Goal: Transaction & Acquisition: Purchase product/service

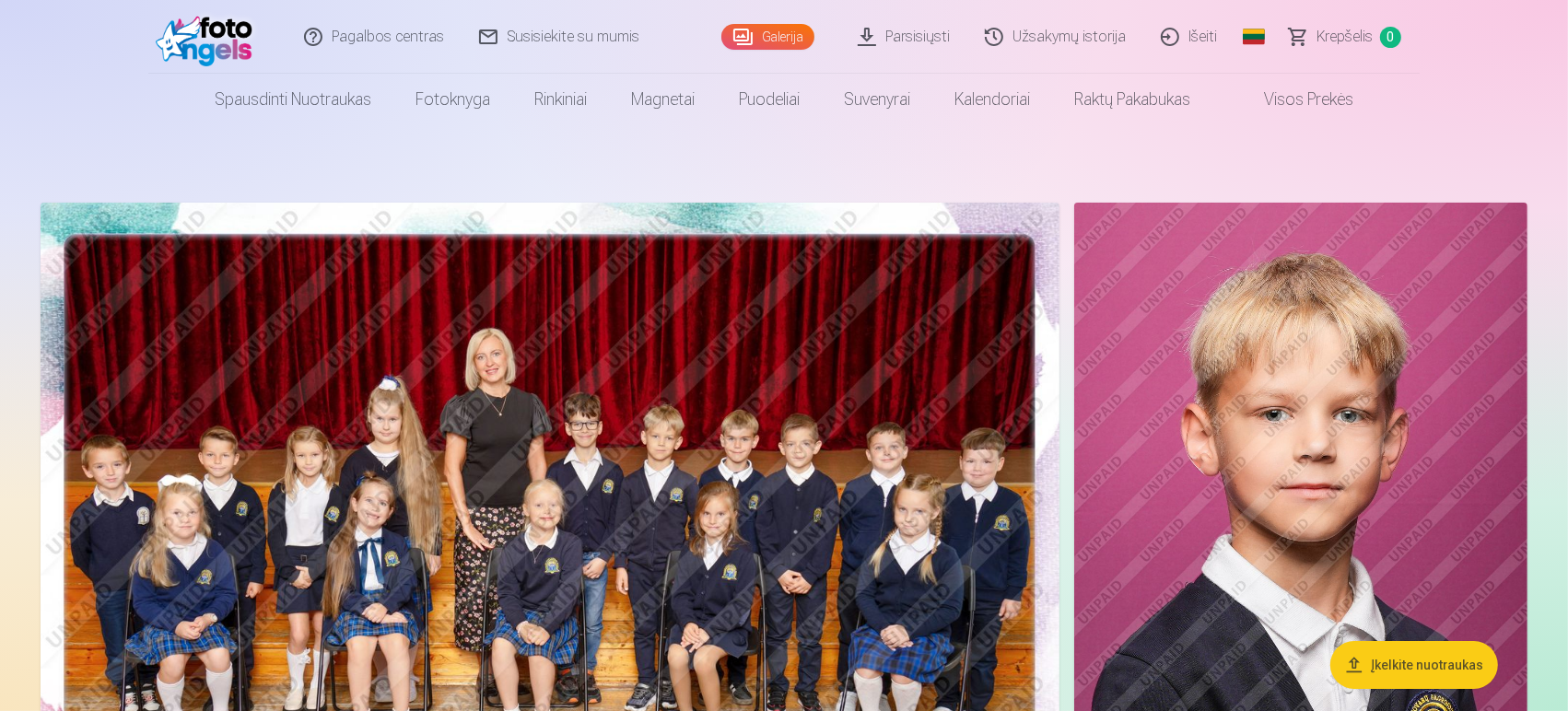
click at [863, 491] on img at bounding box center [550, 542] width 1019 height 680
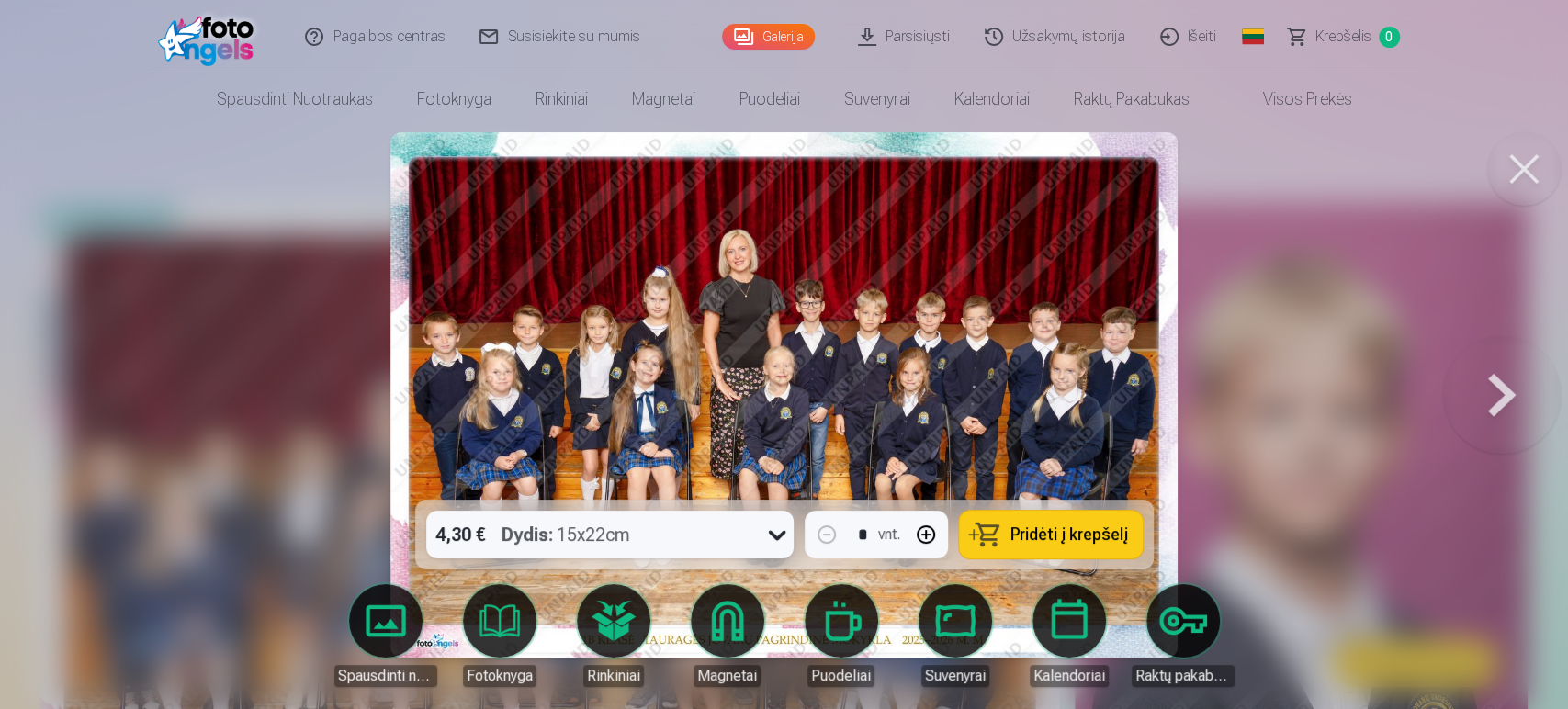
click at [1051, 540] on span "Pridėti į krepšelį" at bounding box center [1068, 535] width 117 height 17
click at [1513, 387] on button at bounding box center [1501, 395] width 117 height 173
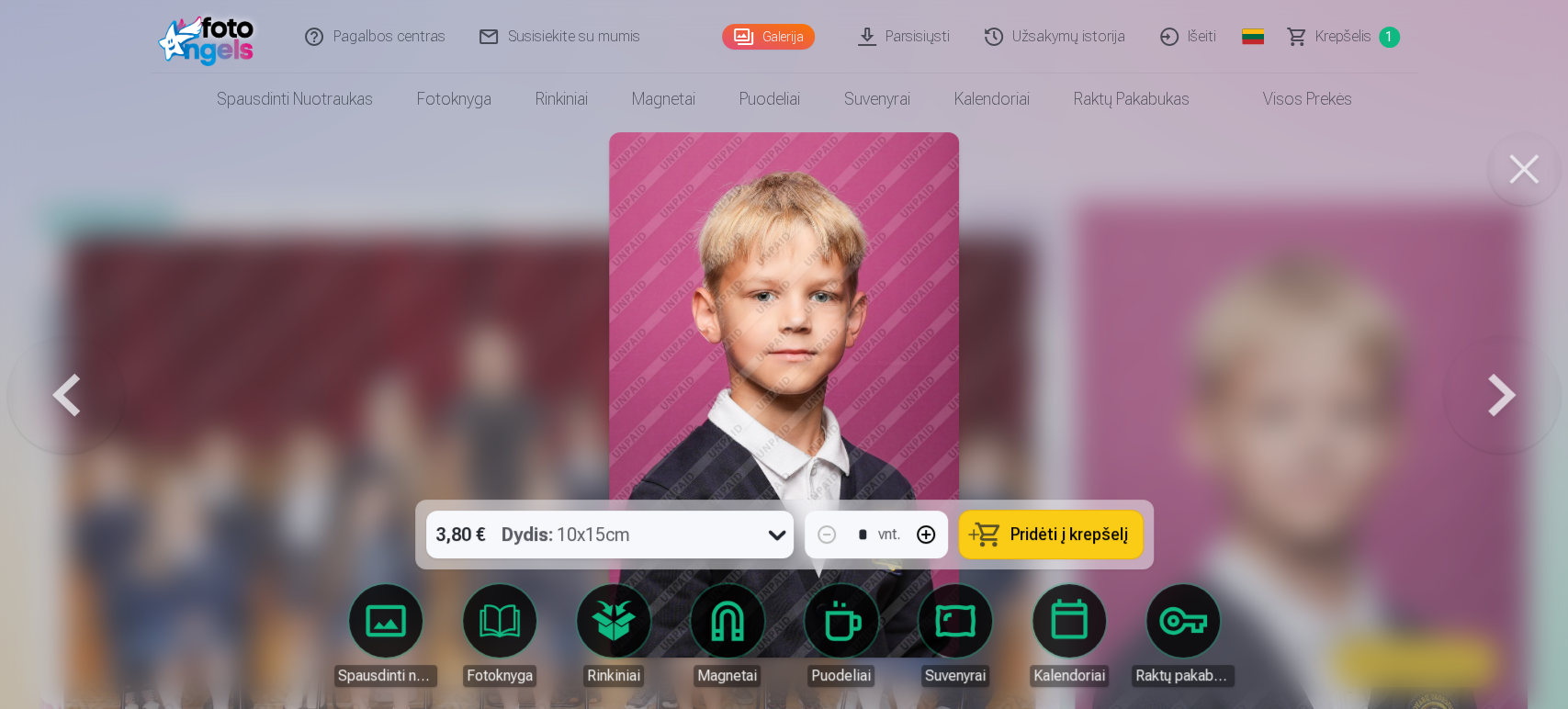
click at [1080, 541] on span "Pridėti į krepšelį" at bounding box center [1068, 535] width 117 height 17
click at [1509, 396] on button at bounding box center [1501, 395] width 117 height 173
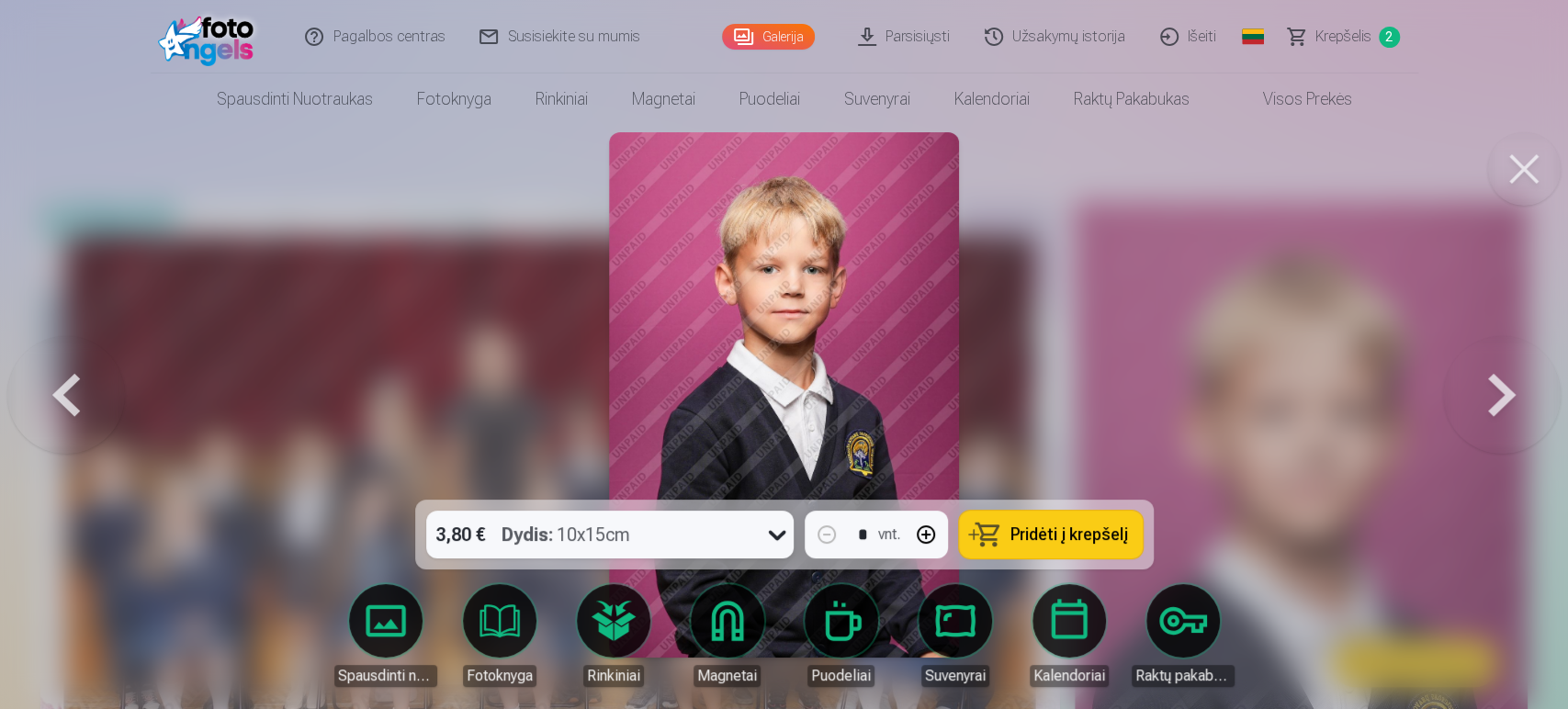
click at [1509, 396] on button at bounding box center [1501, 395] width 117 height 173
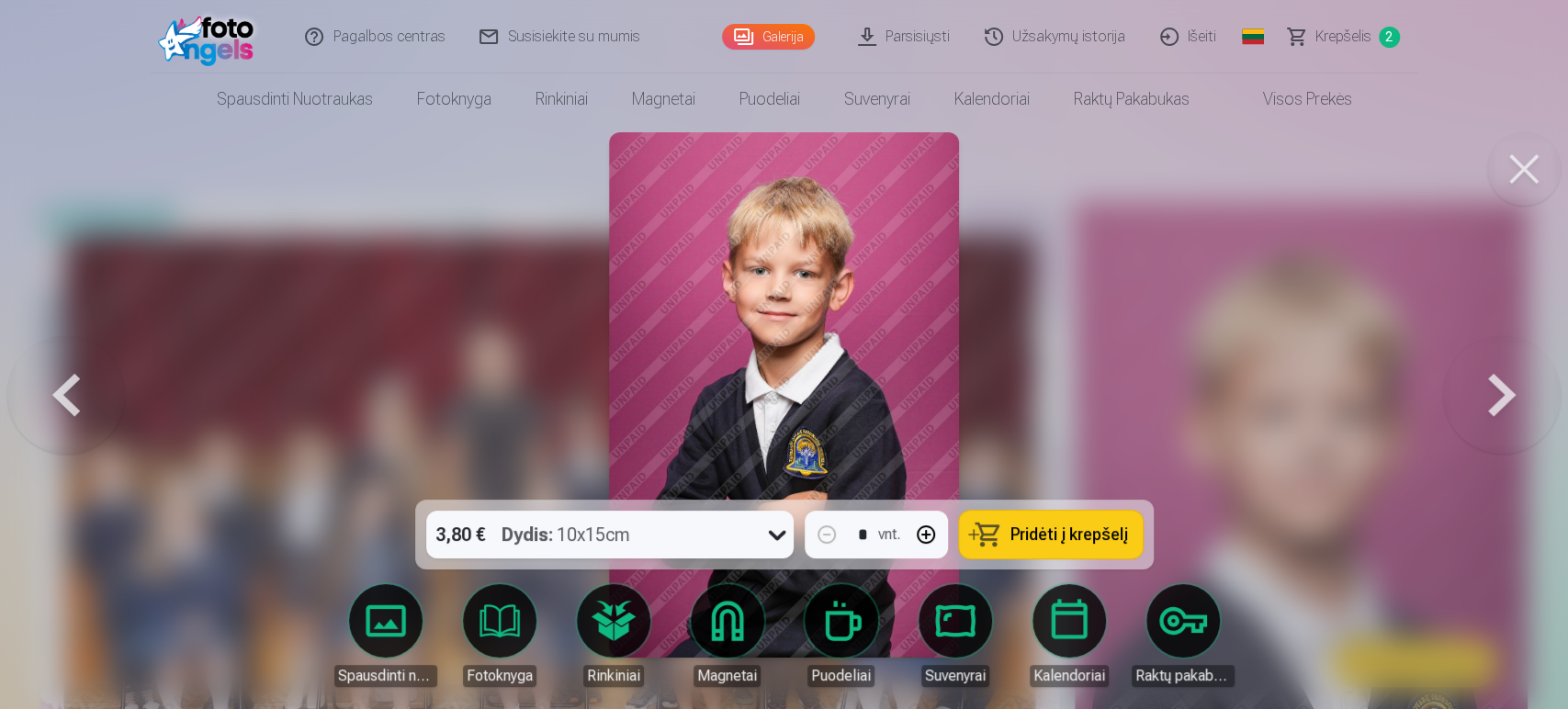
click at [1509, 396] on button at bounding box center [1501, 395] width 117 height 173
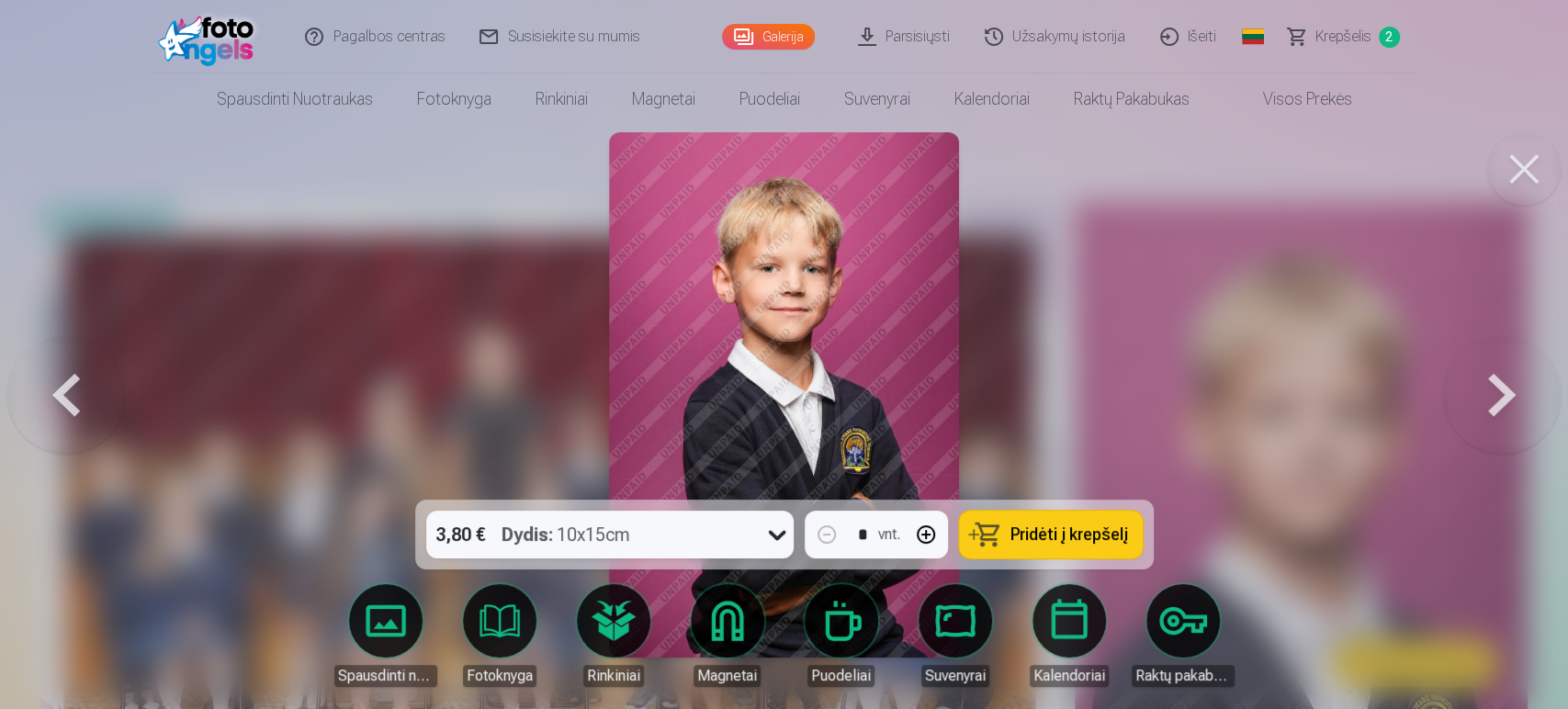
drag, startPoint x: 1053, startPoint y: 529, endPoint x: 1196, endPoint y: 479, distance: 151.5
click at [1053, 529] on span "Pridėti į krepšelį" at bounding box center [1068, 535] width 117 height 17
click at [1488, 392] on button at bounding box center [1501, 395] width 117 height 173
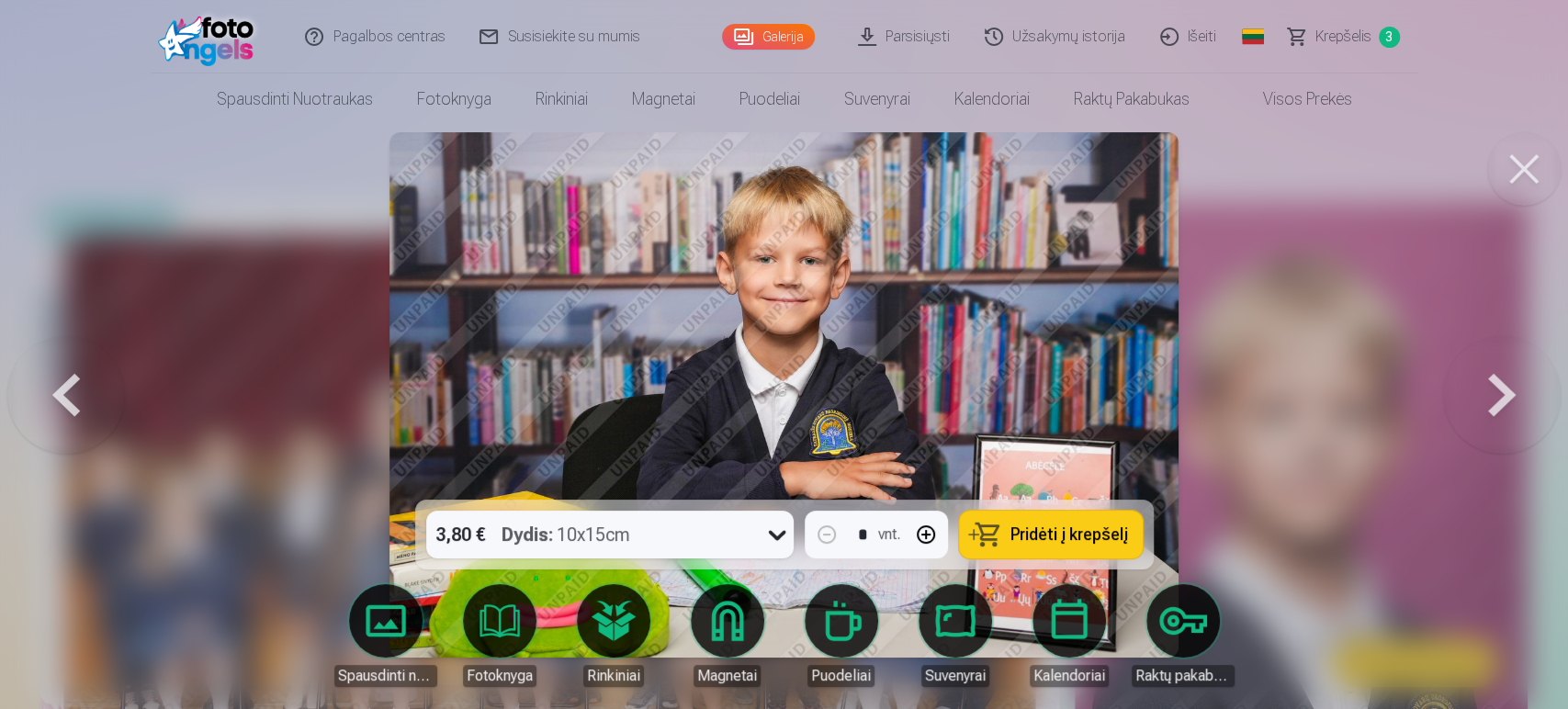
click at [1488, 392] on button at bounding box center [1501, 395] width 117 height 173
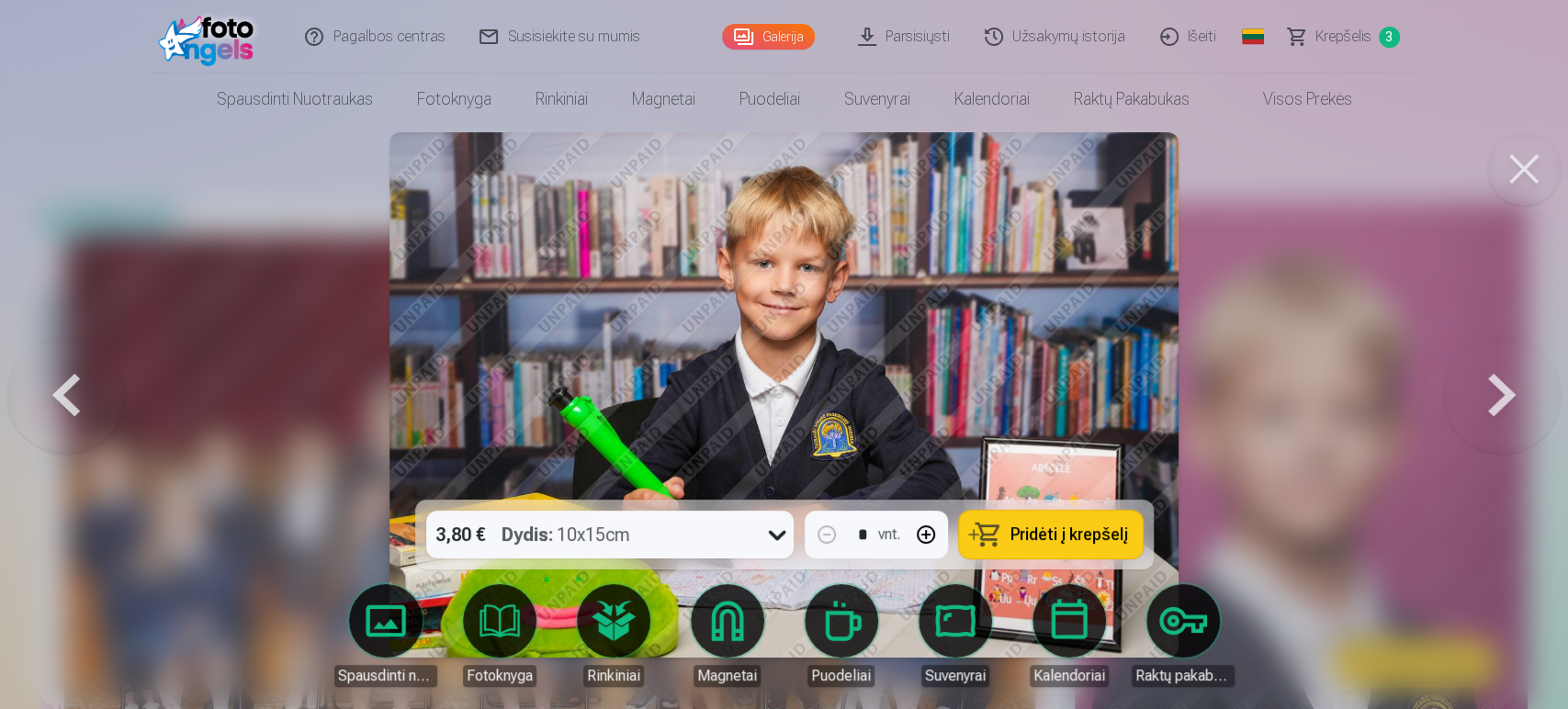
click at [1488, 392] on button at bounding box center [1501, 395] width 117 height 173
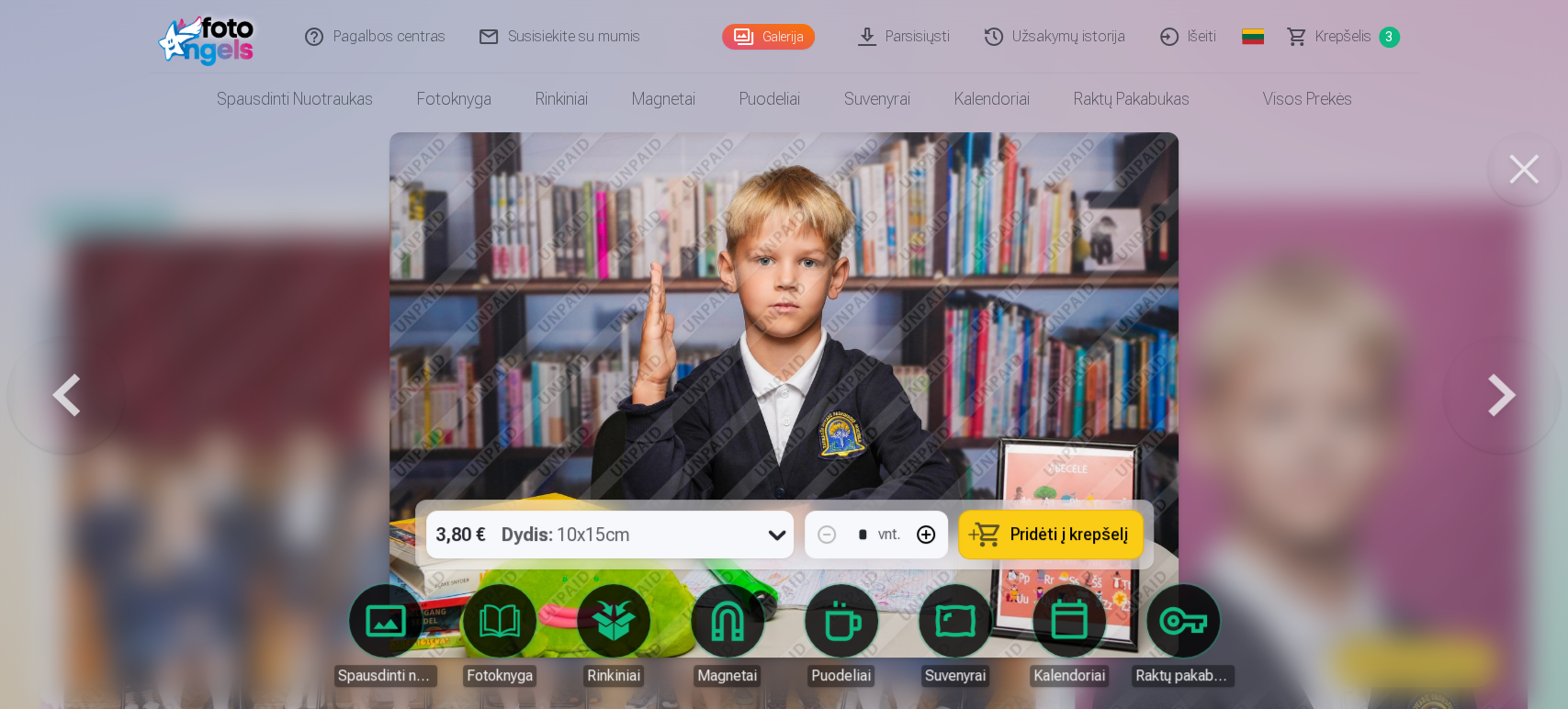
click at [1488, 392] on button at bounding box center [1501, 395] width 117 height 173
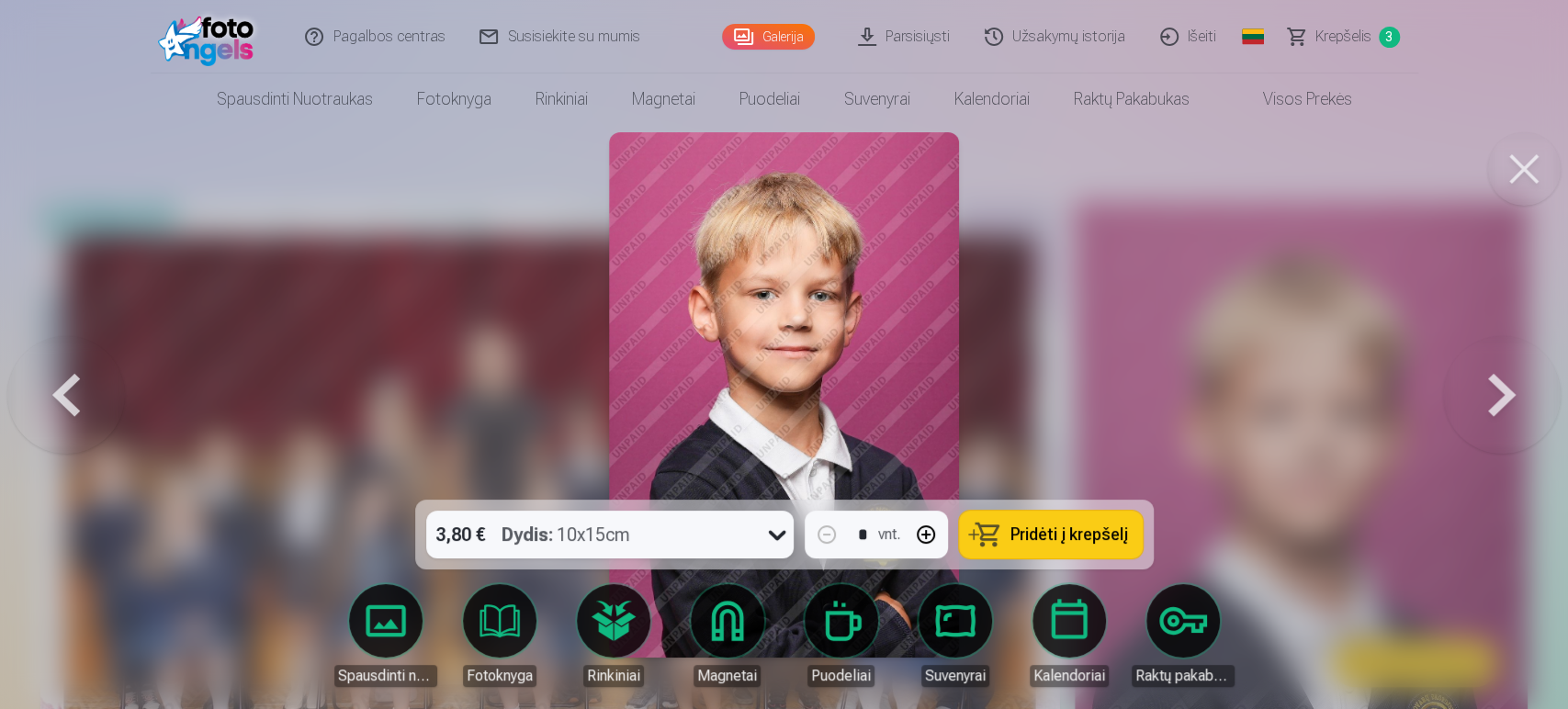
click at [1488, 392] on button at bounding box center [1501, 395] width 117 height 173
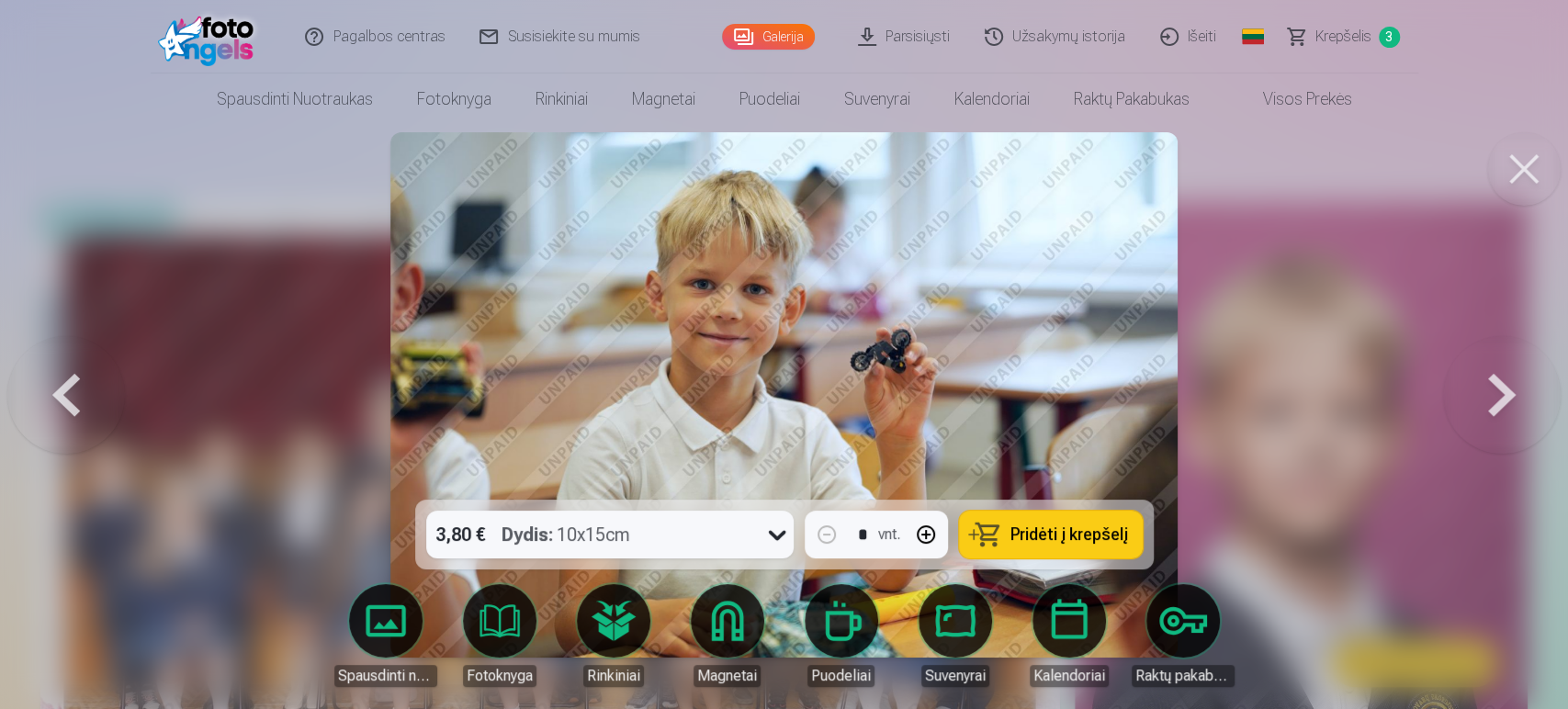
click at [1488, 392] on button at bounding box center [1501, 395] width 117 height 173
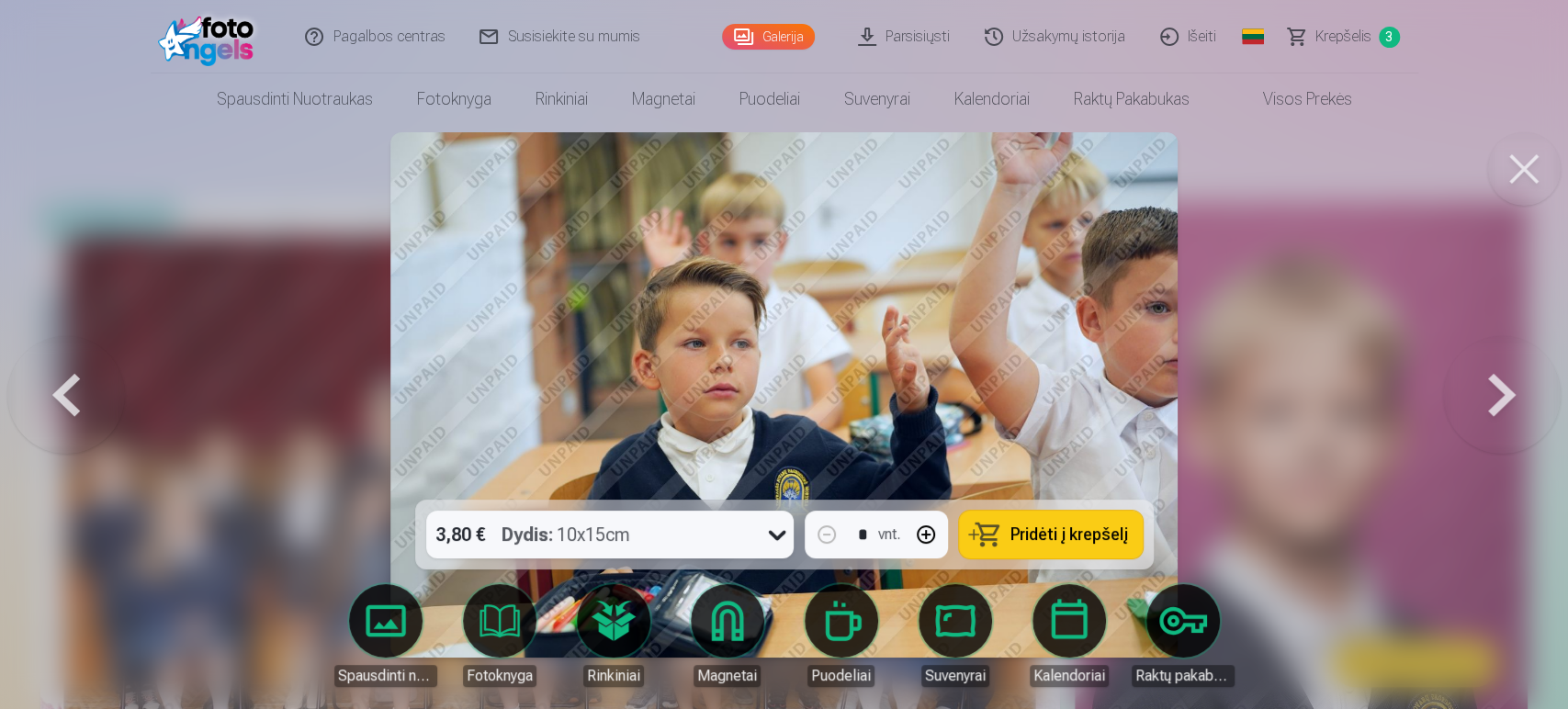
click at [1488, 392] on button at bounding box center [1501, 395] width 117 height 173
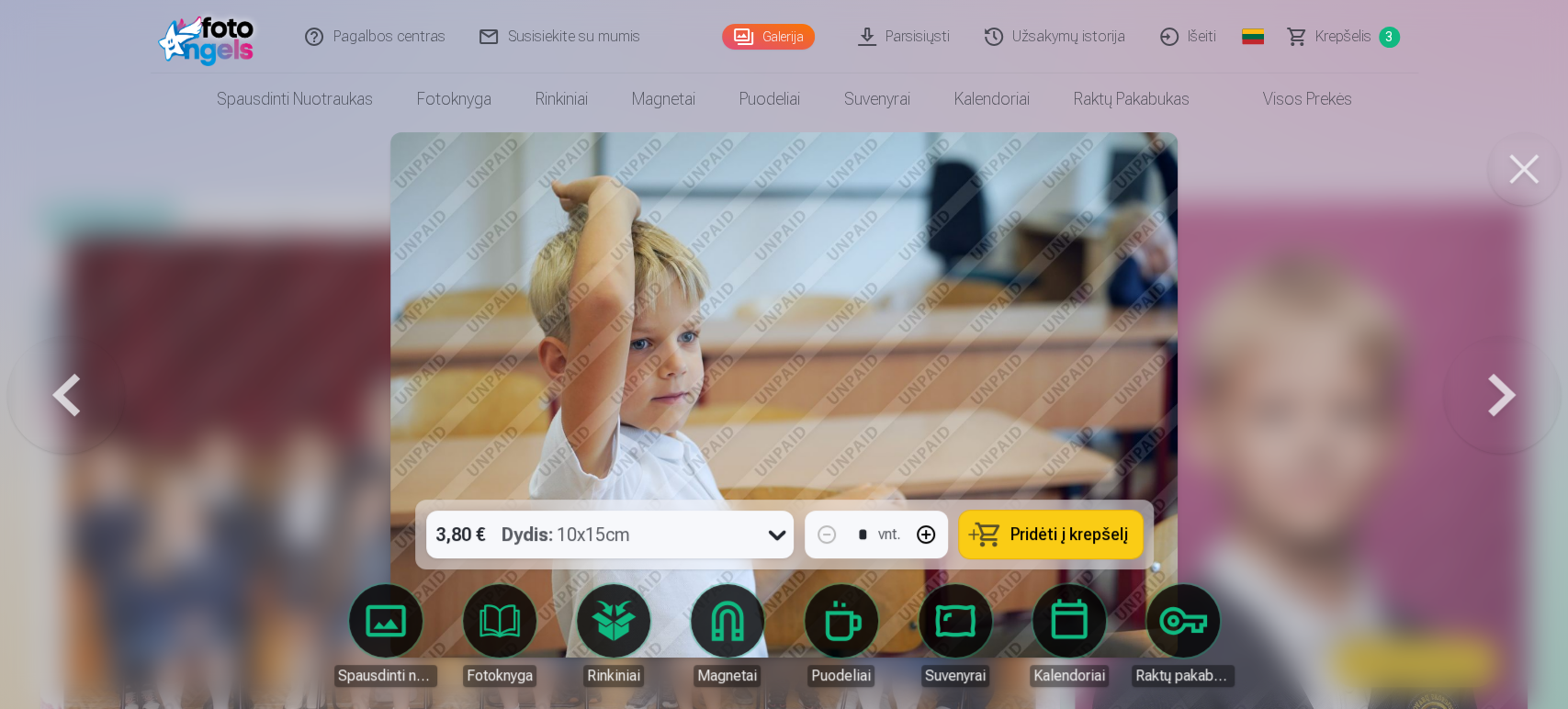
click at [1488, 392] on button at bounding box center [1501, 395] width 117 height 173
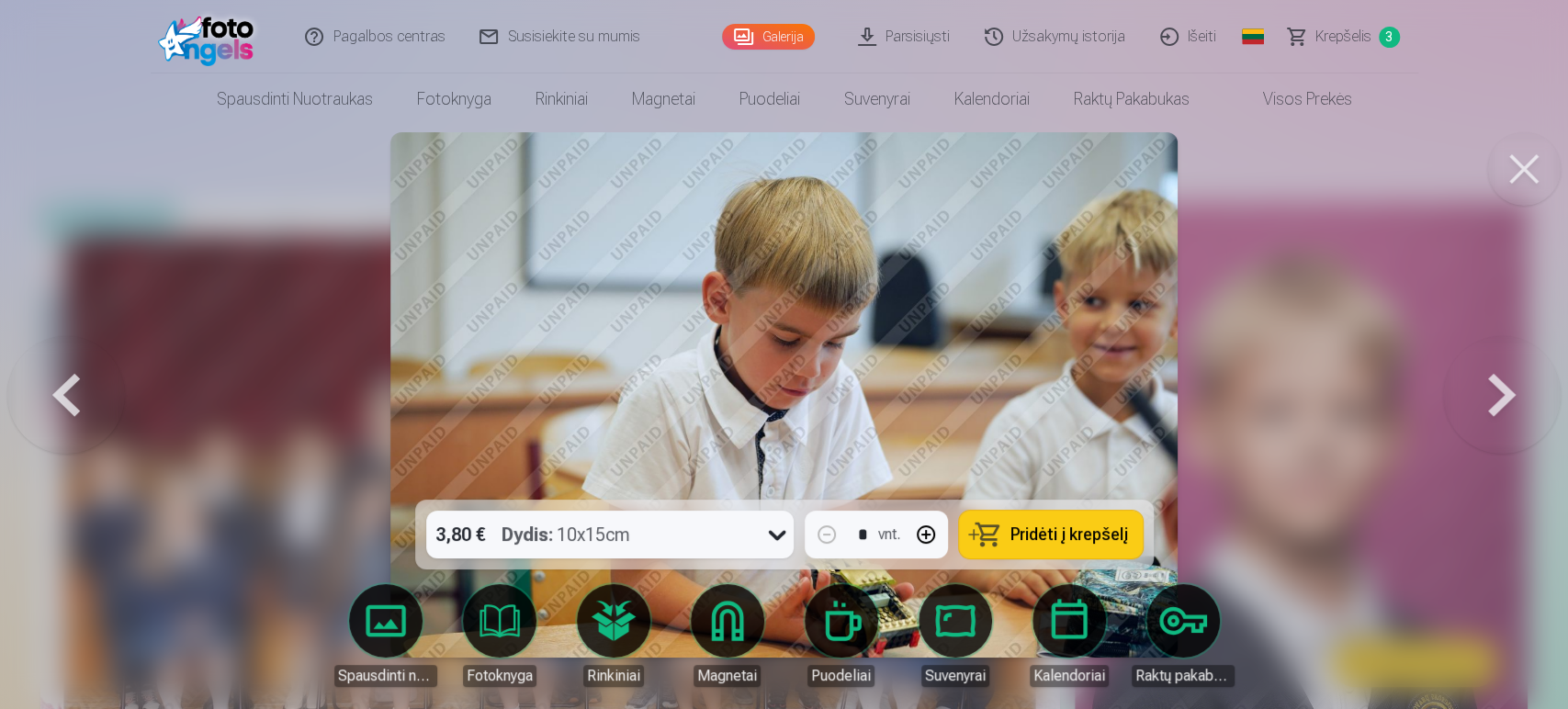
click at [1488, 392] on button at bounding box center [1501, 395] width 117 height 173
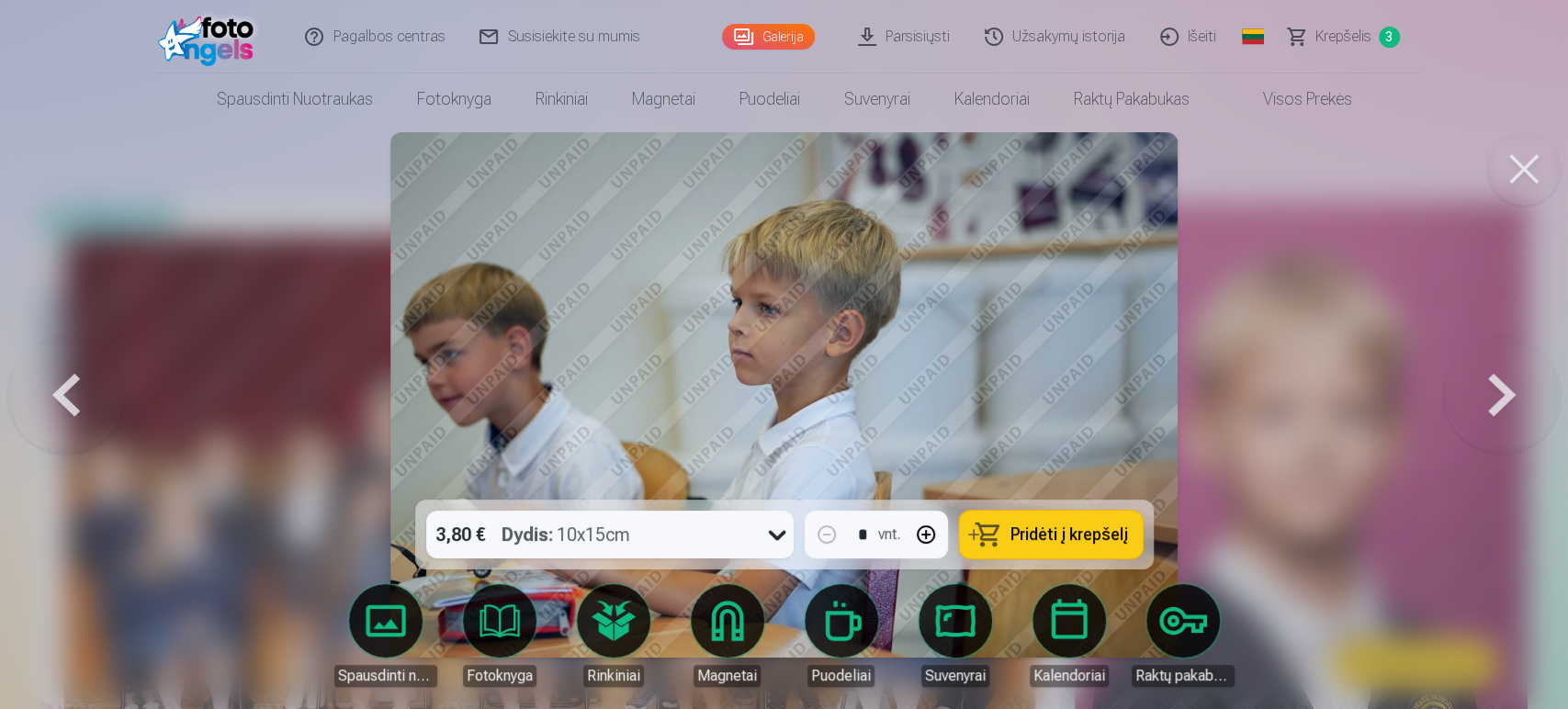
click at [1488, 392] on button at bounding box center [1501, 395] width 117 height 173
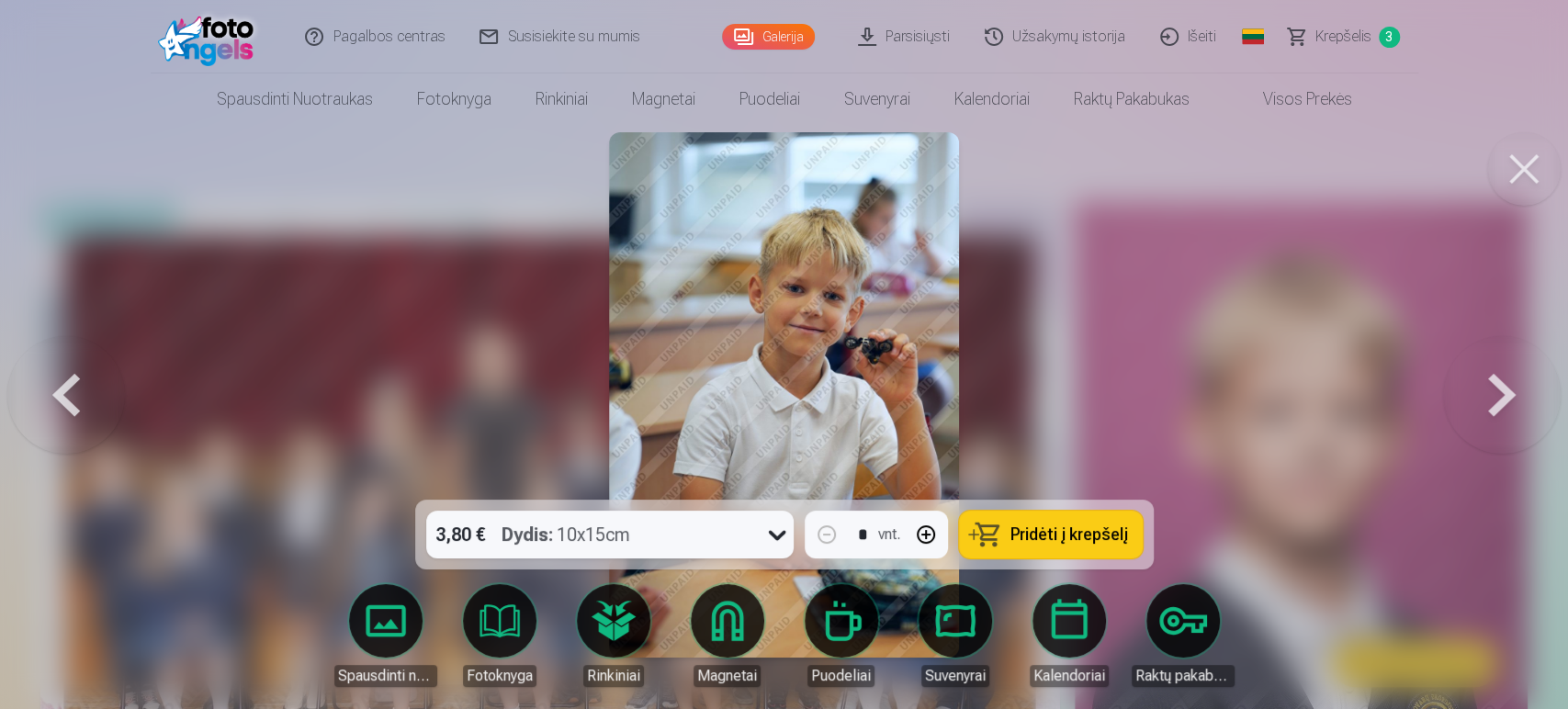
click at [1488, 392] on button at bounding box center [1501, 395] width 117 height 173
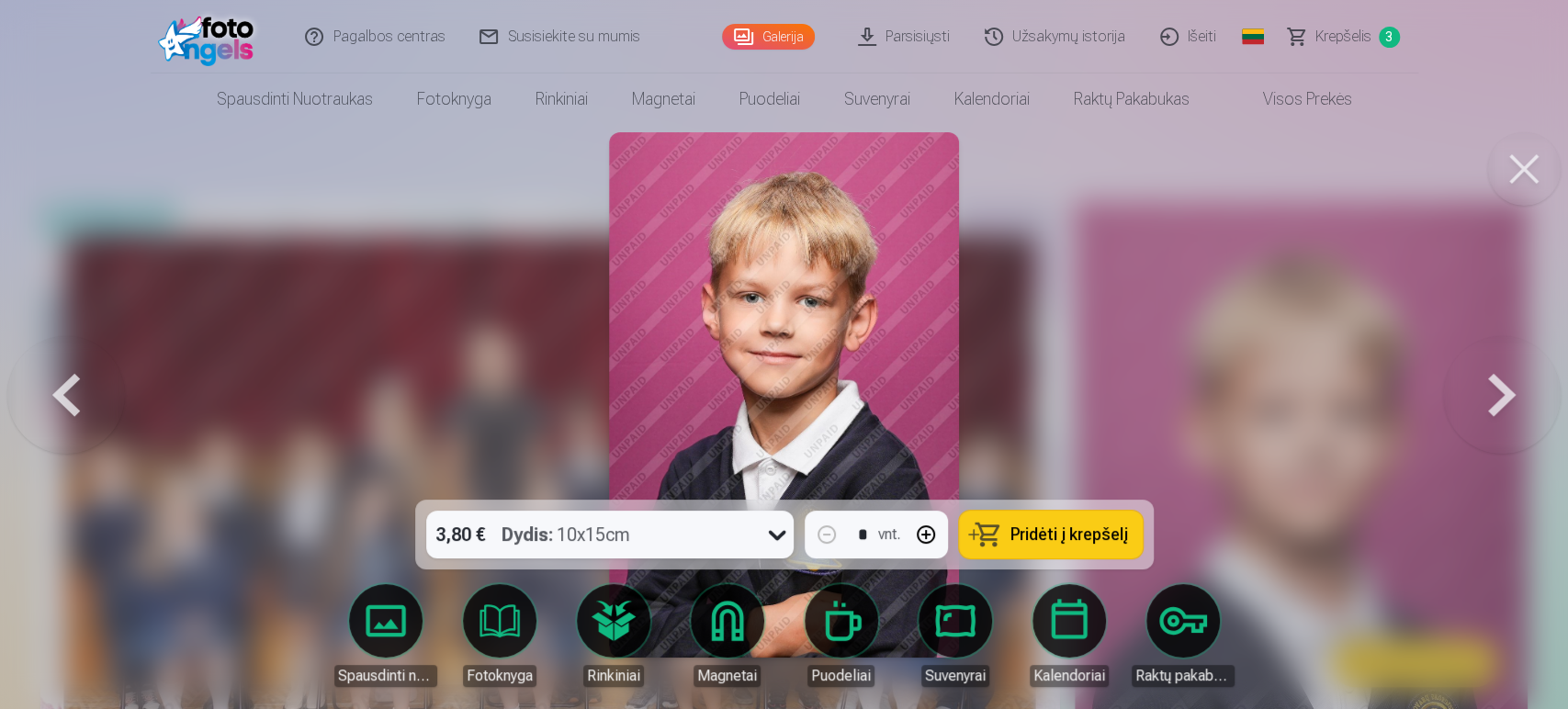
click at [1488, 392] on button at bounding box center [1501, 395] width 117 height 173
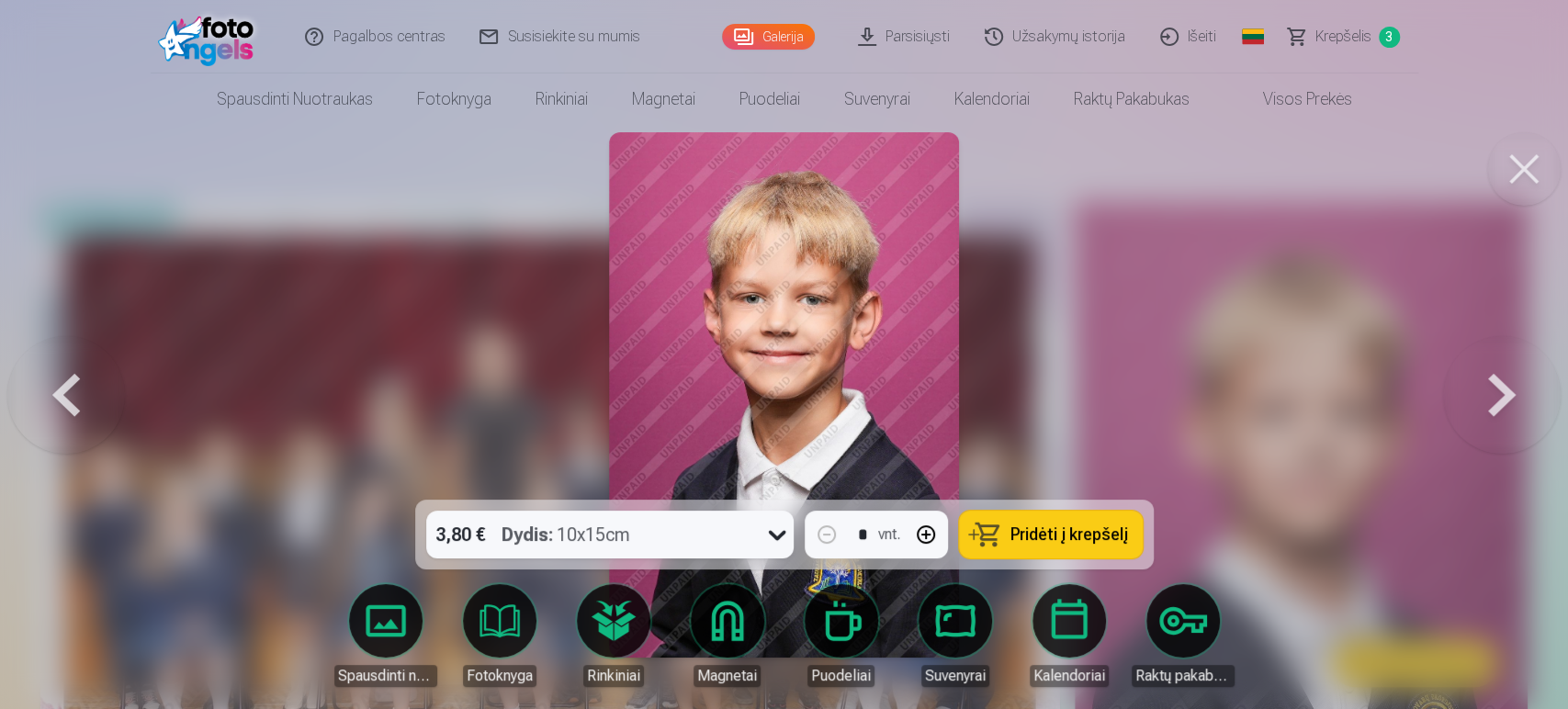
click at [1083, 532] on span "Pridėti į krepšelį" at bounding box center [1068, 535] width 117 height 17
click at [1506, 397] on button at bounding box center [1501, 395] width 117 height 173
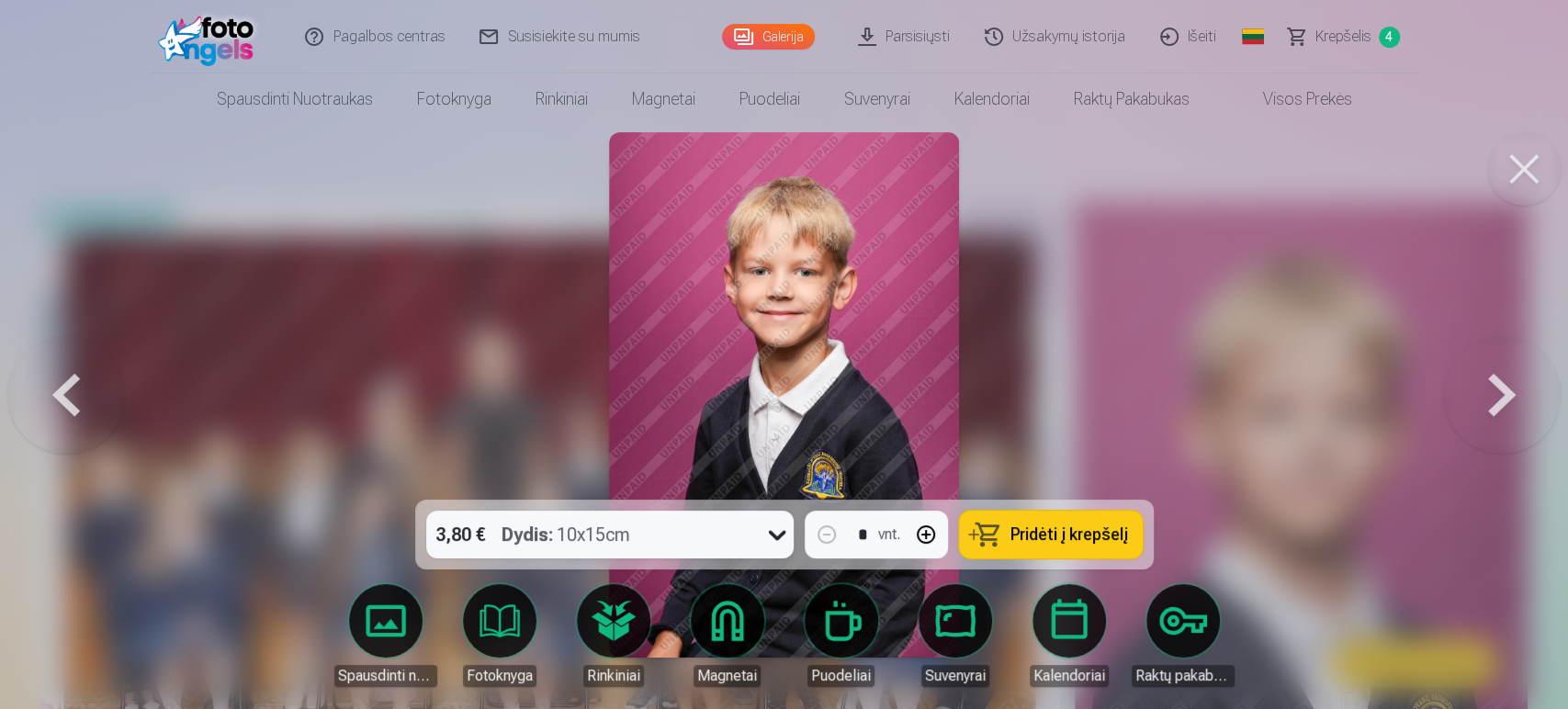
click at [1506, 397] on button at bounding box center [1501, 395] width 117 height 173
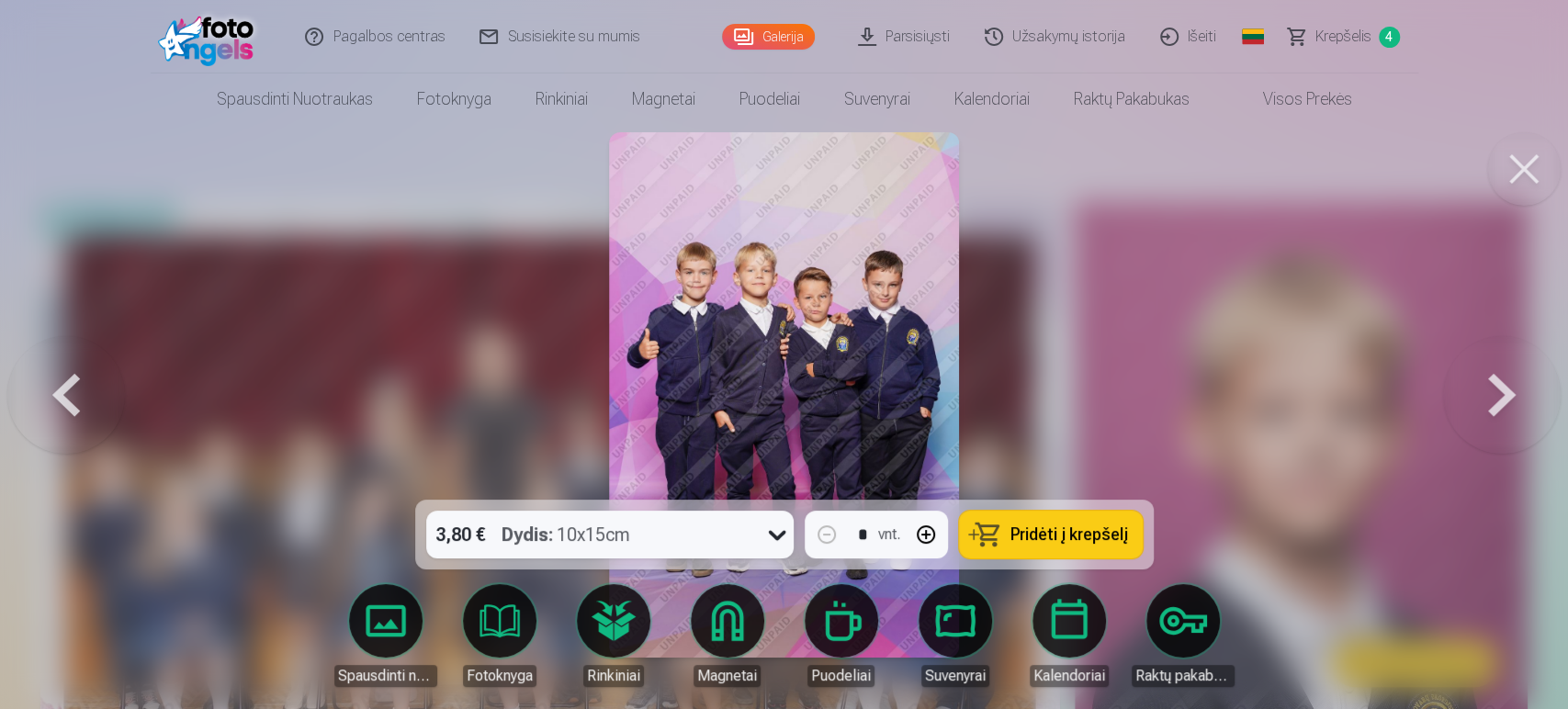
click at [1108, 534] on span "Pridėti į krepšelį" at bounding box center [1068, 535] width 117 height 17
click at [1492, 397] on button at bounding box center [1501, 395] width 117 height 173
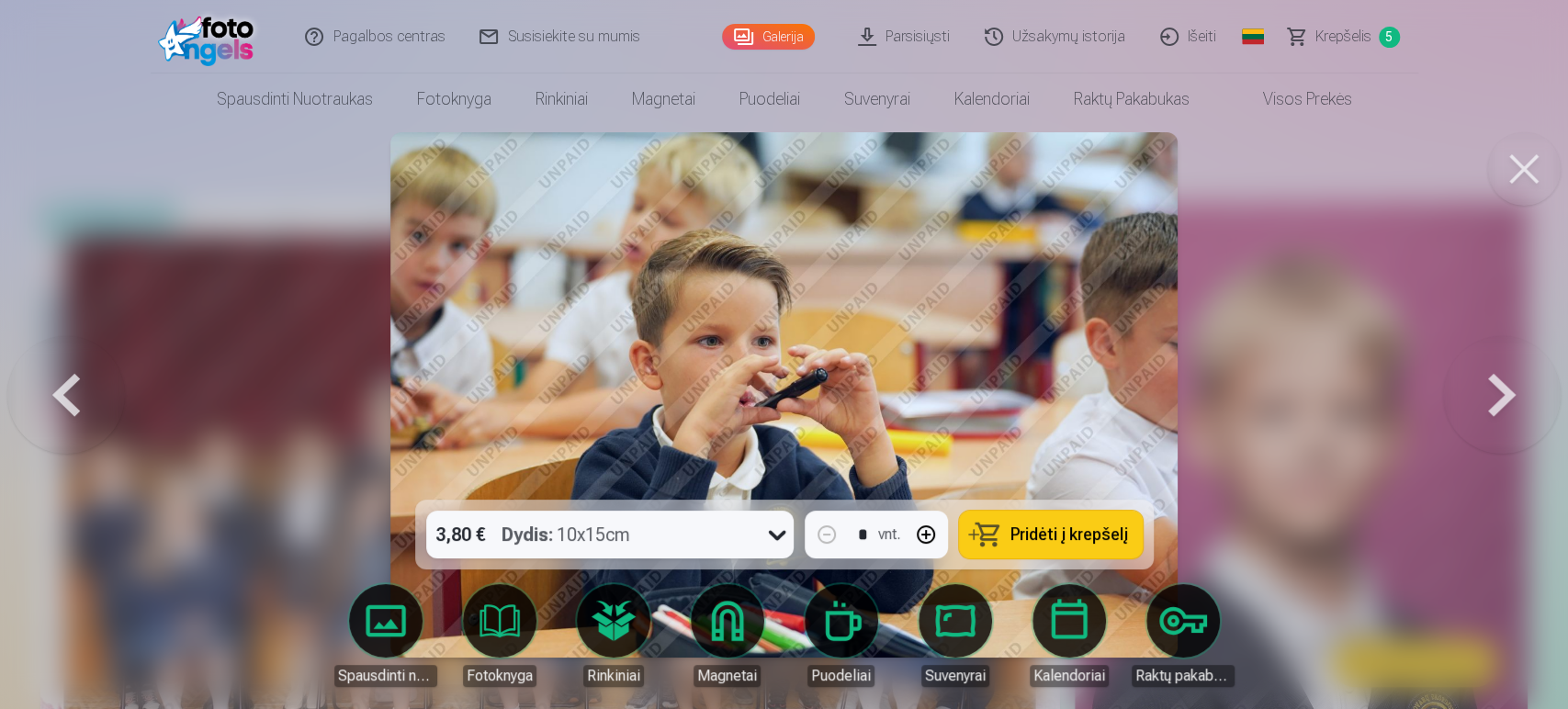
click at [1492, 397] on button at bounding box center [1501, 395] width 117 height 173
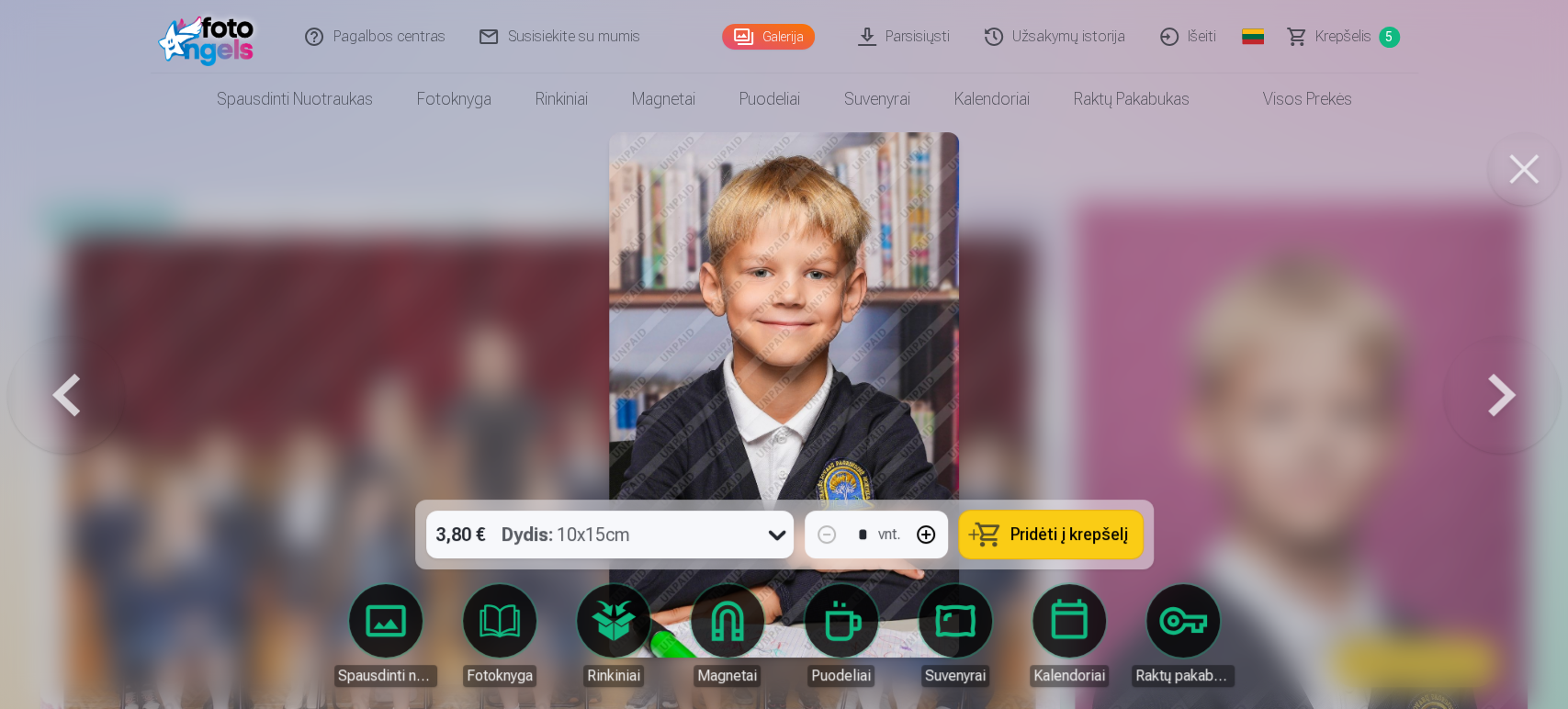
click at [1492, 397] on button at bounding box center [1501, 395] width 117 height 173
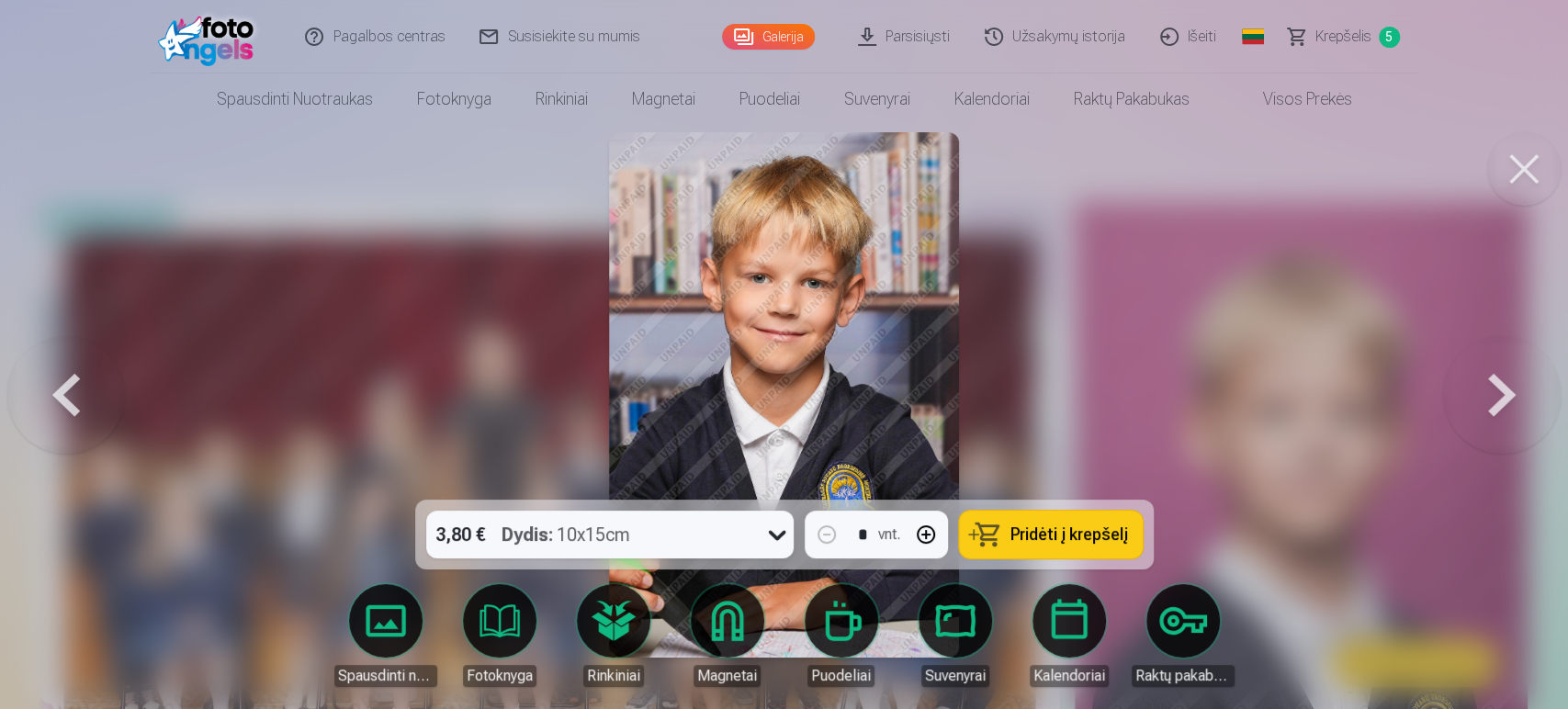
click at [1492, 397] on button at bounding box center [1501, 395] width 117 height 173
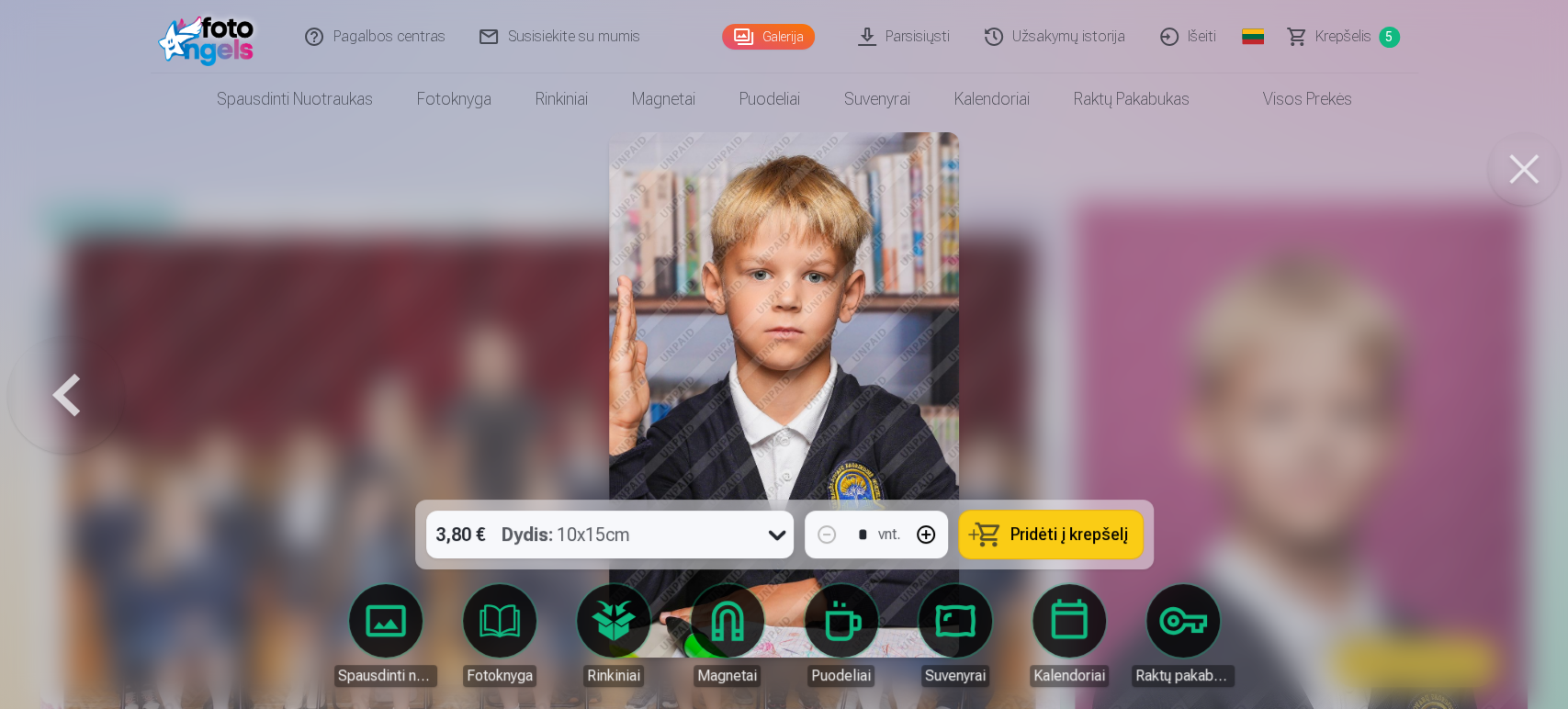
click at [1492, 397] on div at bounding box center [784, 354] width 1568 height 709
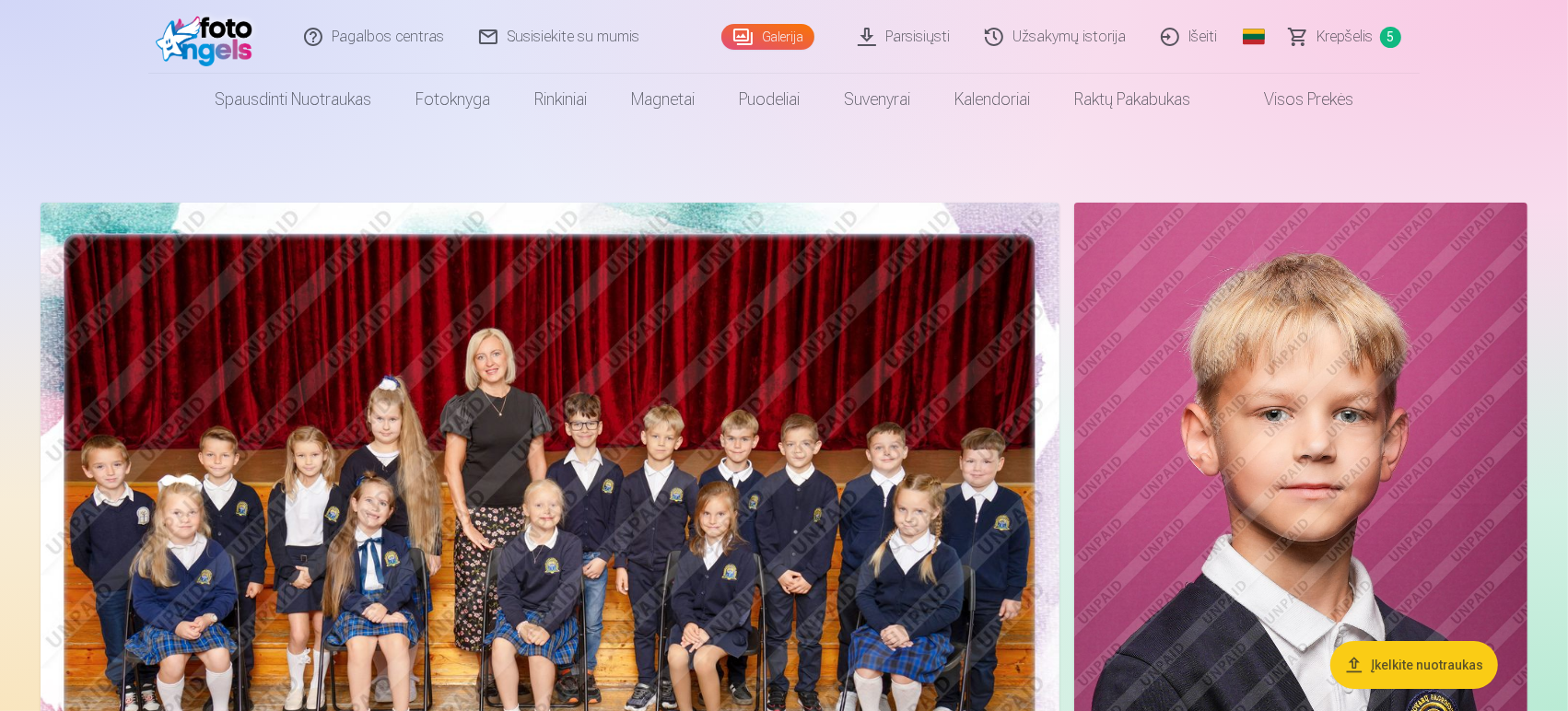
click at [1334, 36] on span "Krepšelis" at bounding box center [1344, 37] width 57 height 22
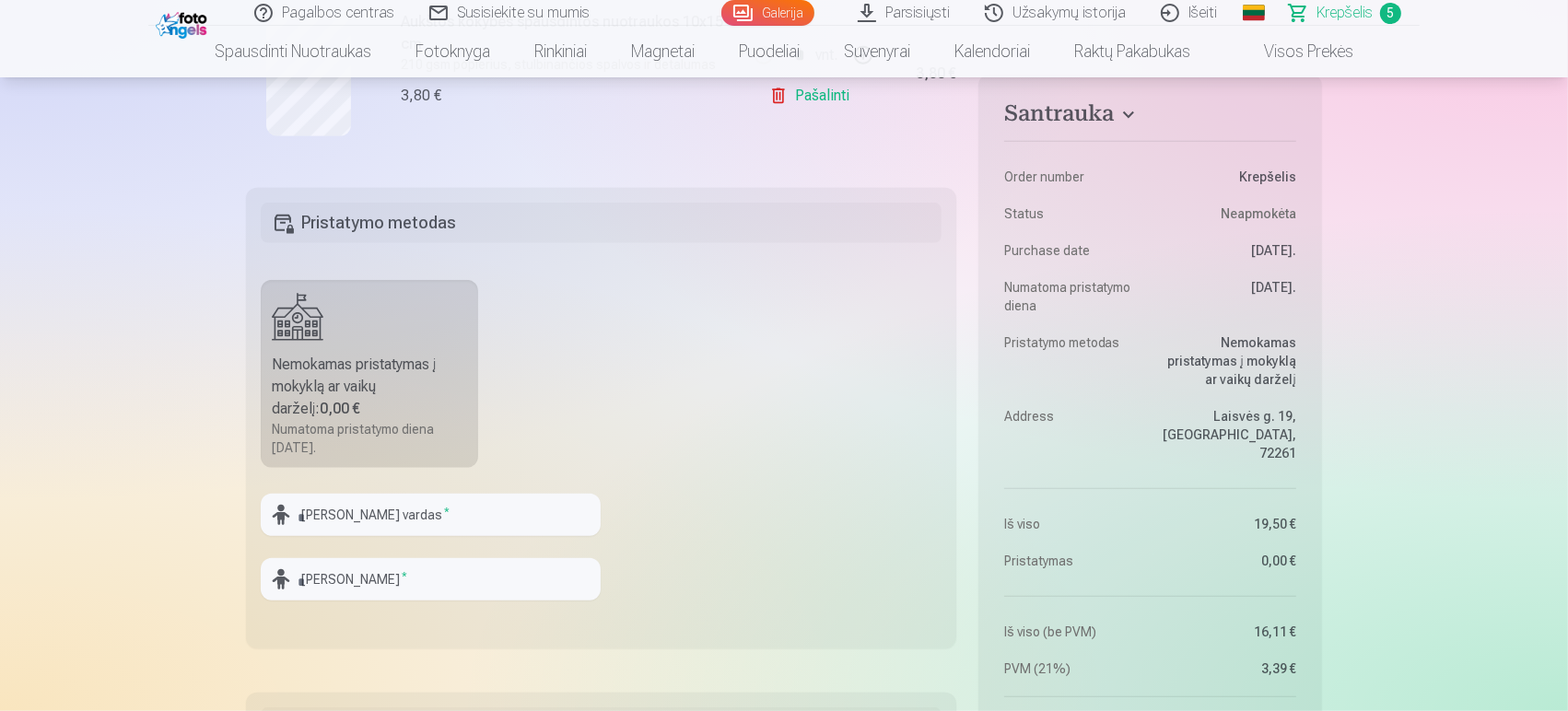
scroll to position [1228, 0]
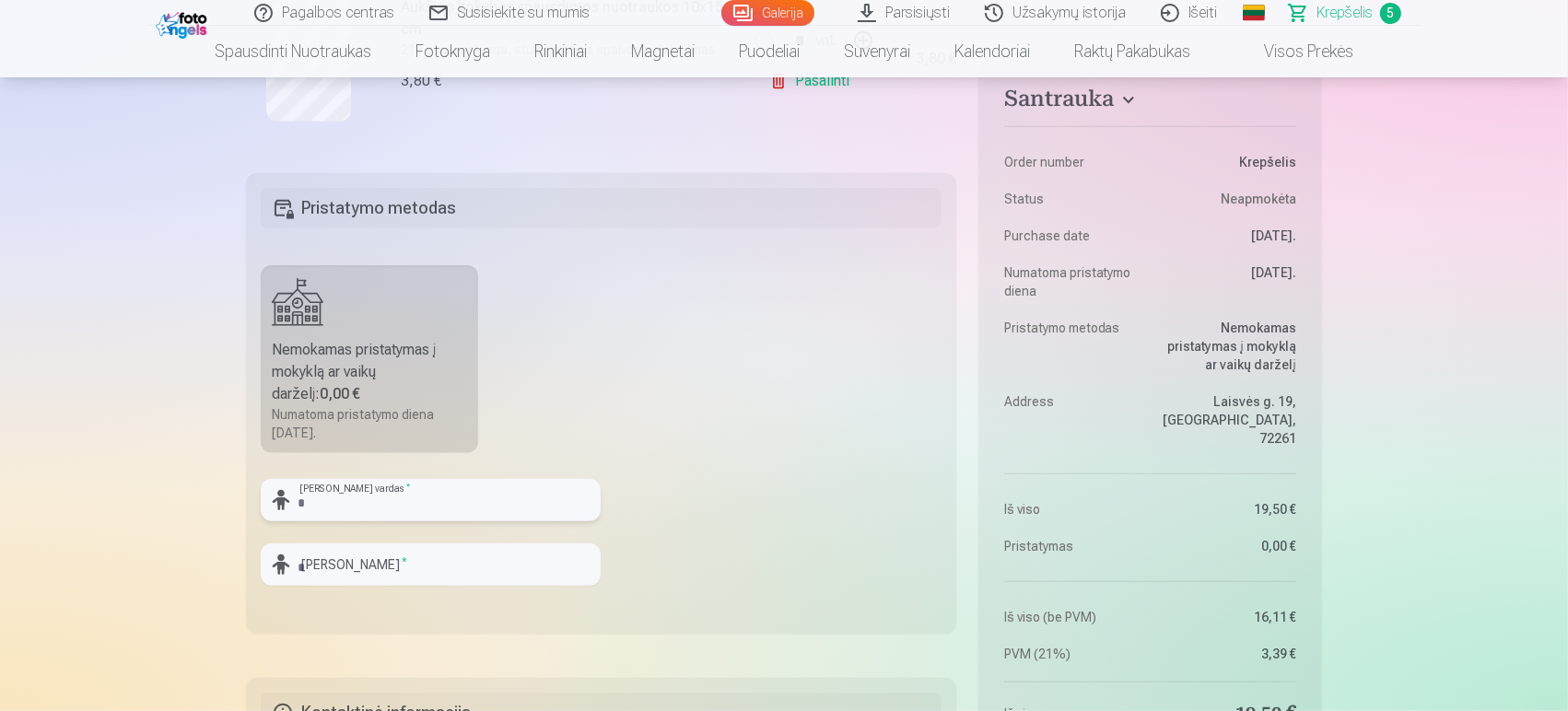
click at [319, 500] on input "text" at bounding box center [431, 500] width 340 height 43
type input "*"
type input "******"
click at [331, 566] on input "text" at bounding box center [431, 565] width 340 height 43
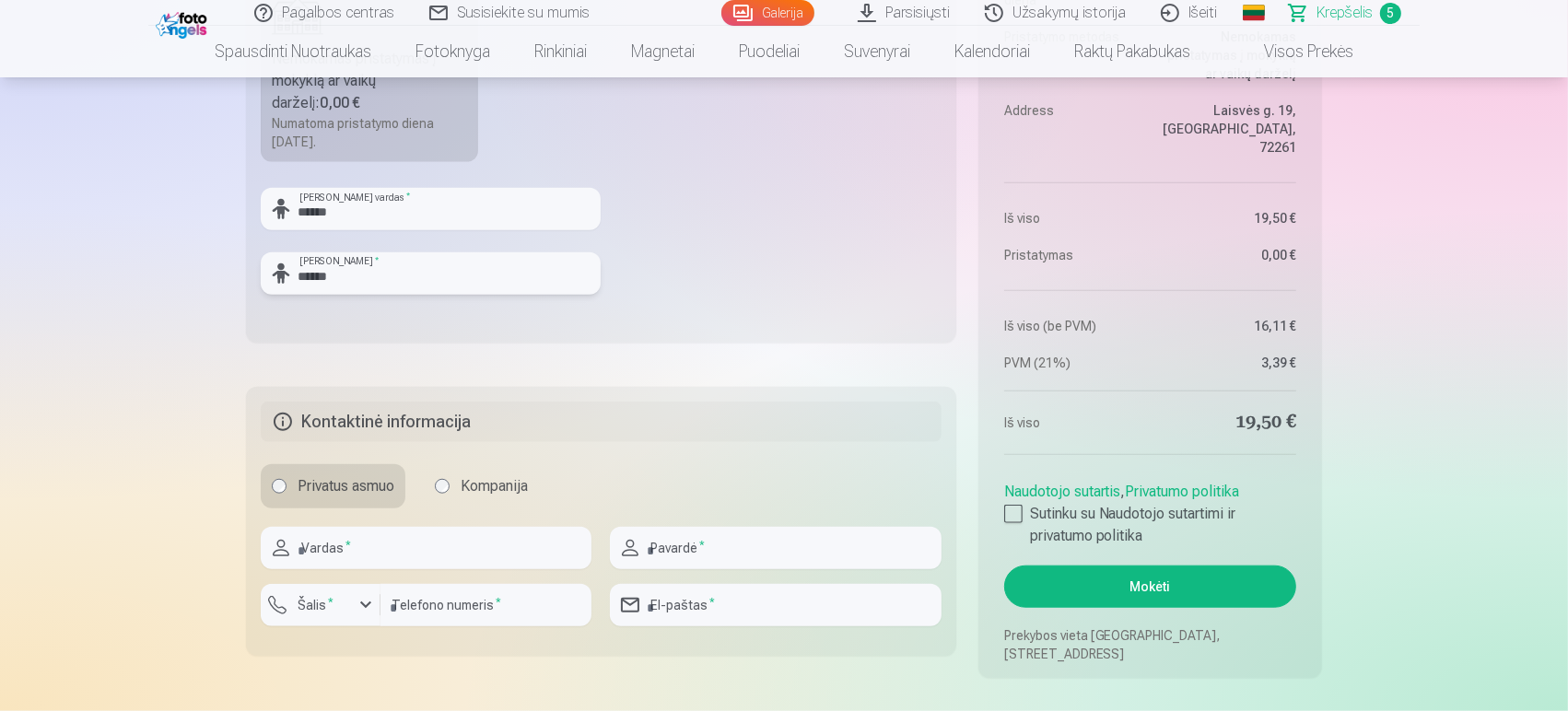
scroll to position [1535, 0]
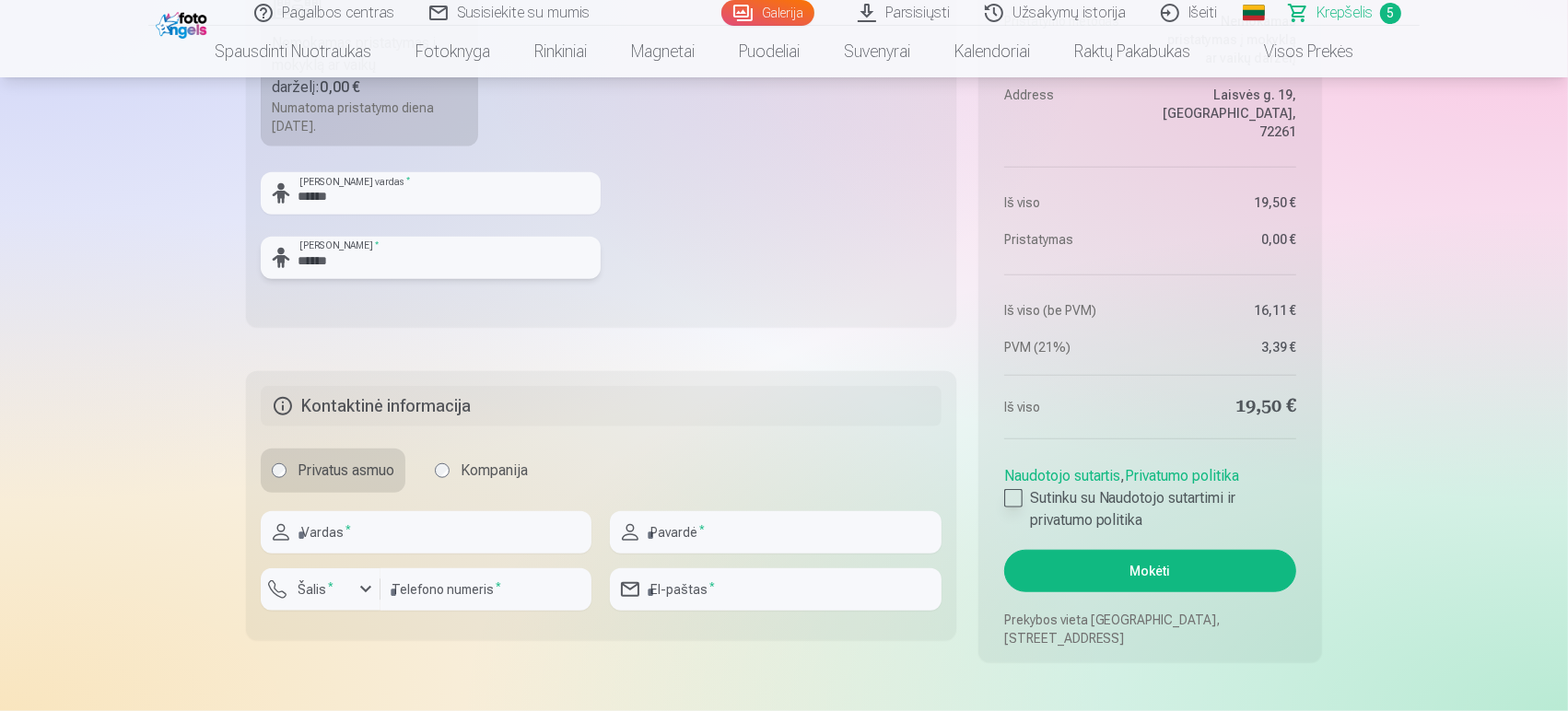
type input "******"
click at [1012, 492] on div at bounding box center [1013, 498] width 19 height 19
click at [420, 524] on input "text" at bounding box center [426, 533] width 330 height 43
type input "*********"
click at [698, 545] on input "text" at bounding box center [775, 533] width 330 height 43
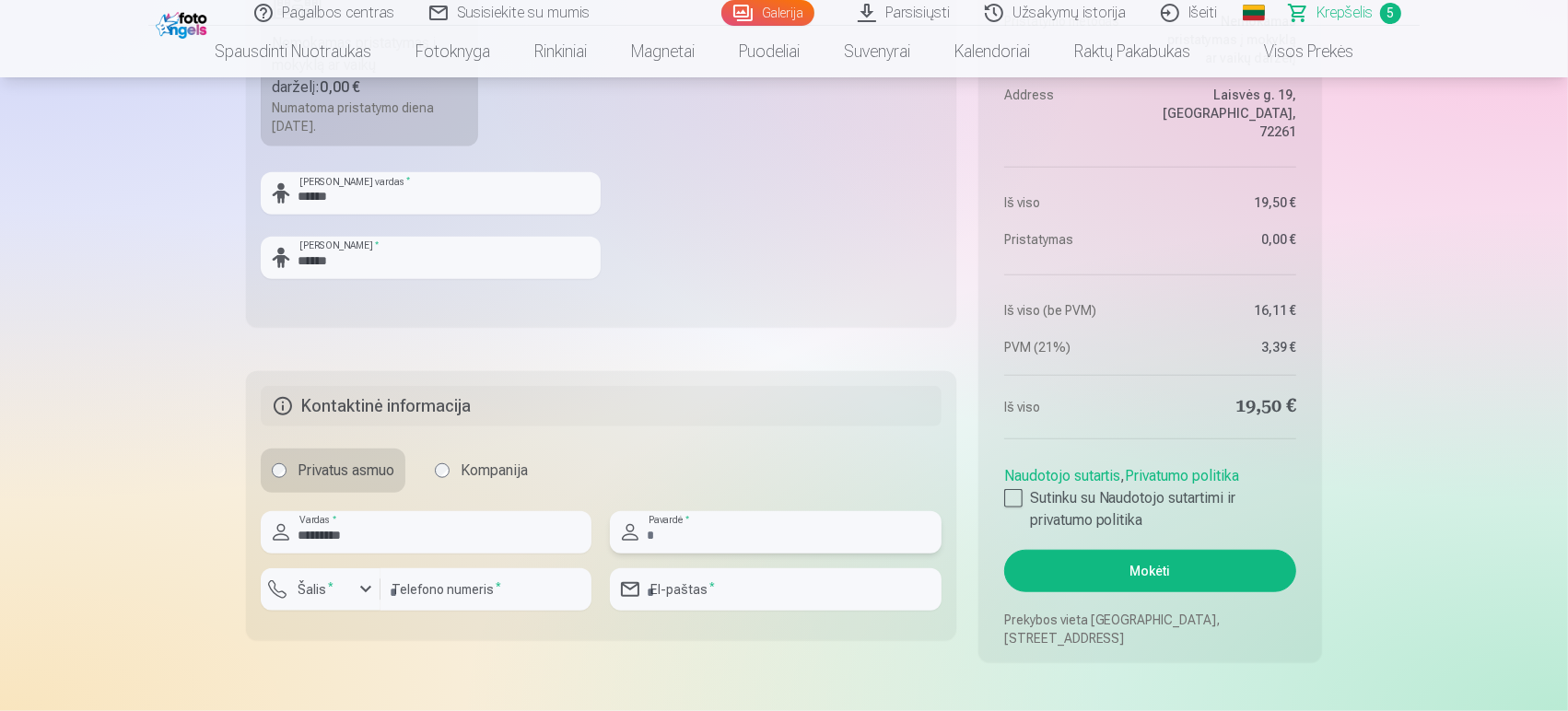
type input "******"
drag, startPoint x: 322, startPoint y: 591, endPoint x: 331, endPoint y: 589, distance: 9.2
click at [322, 591] on label "Šalis *" at bounding box center [315, 589] width 51 height 19
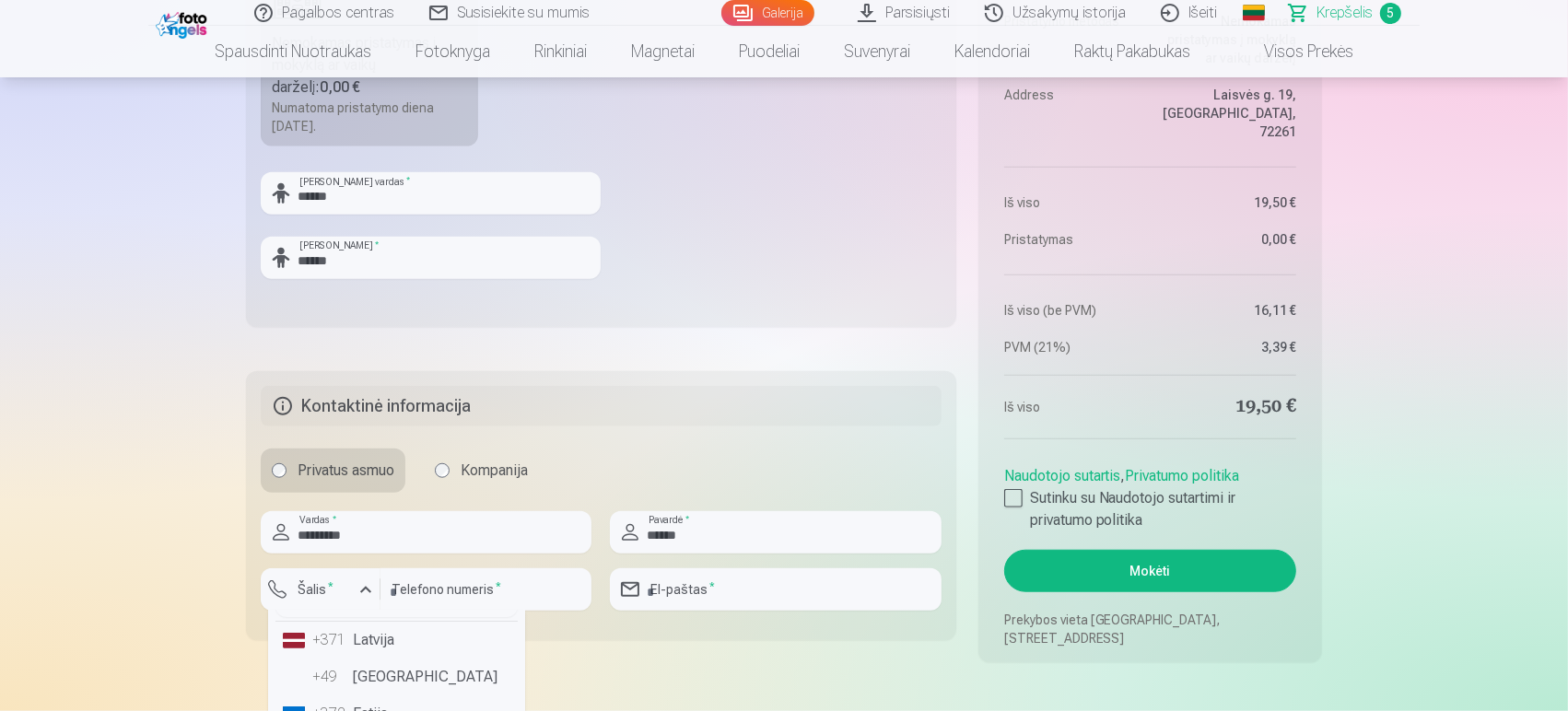
scroll to position [102, 0]
click at [381, 674] on li "+370 Lietuva" at bounding box center [396, 687] width 242 height 37
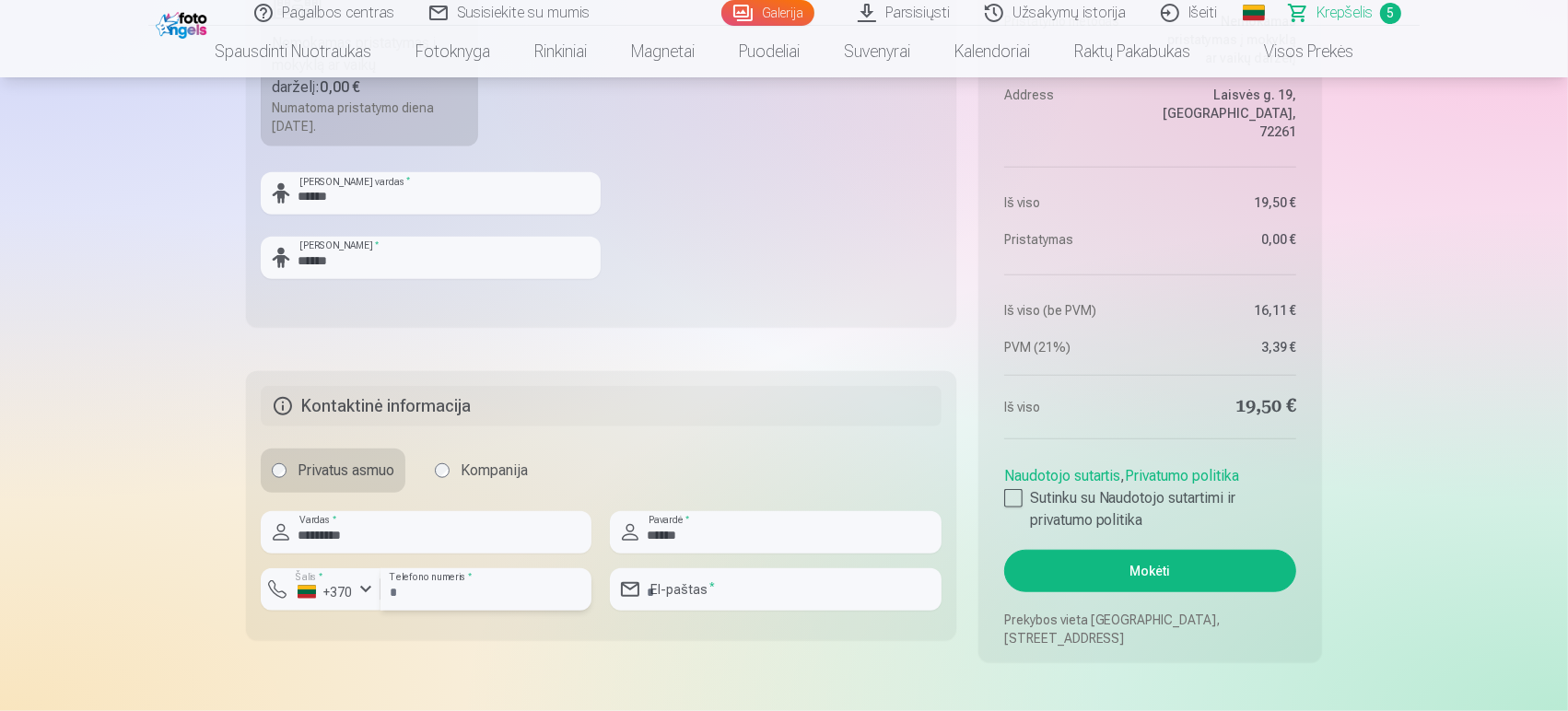
click at [446, 593] on input "number" at bounding box center [485, 590] width 211 height 43
type input "********"
click at [752, 595] on input "email" at bounding box center [775, 590] width 330 height 43
type input "**********"
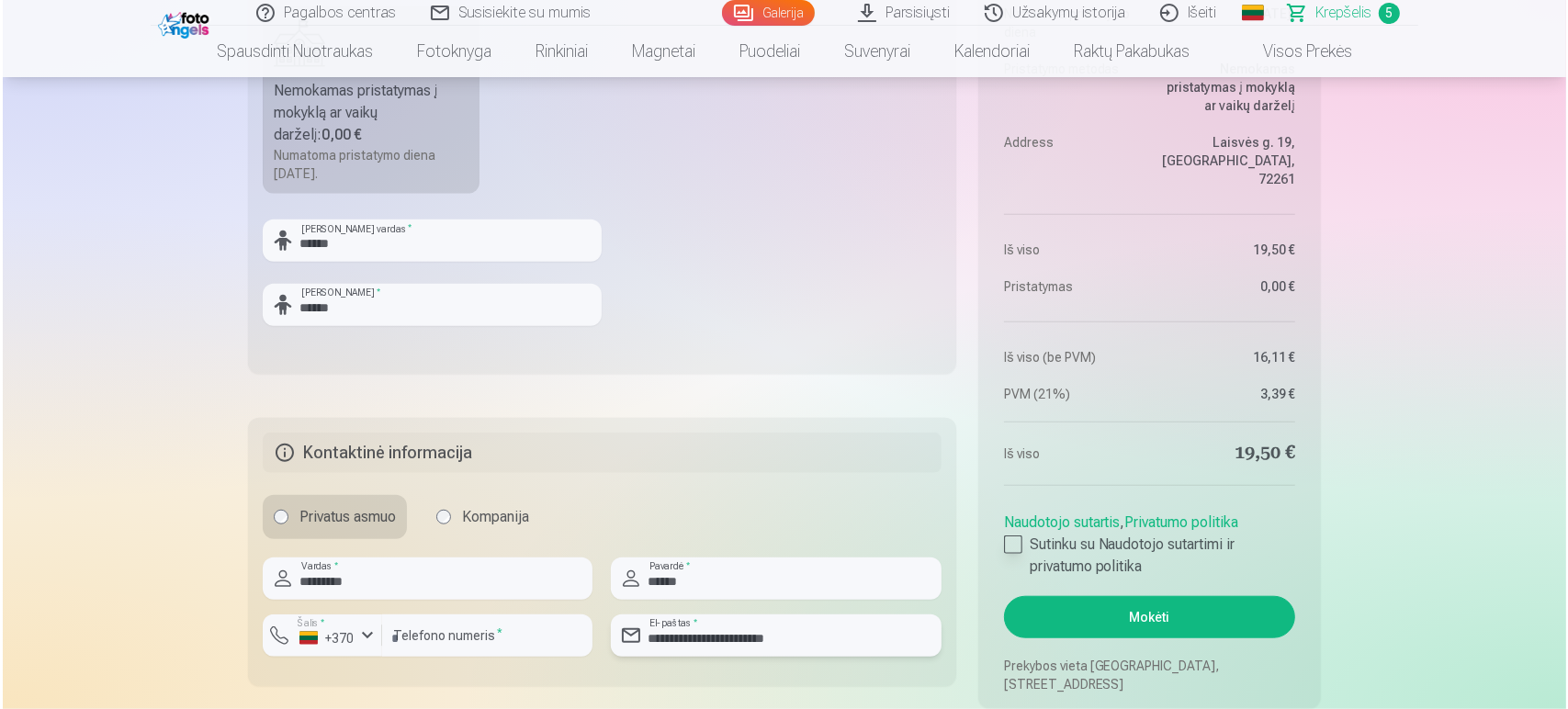
scroll to position [1531, 0]
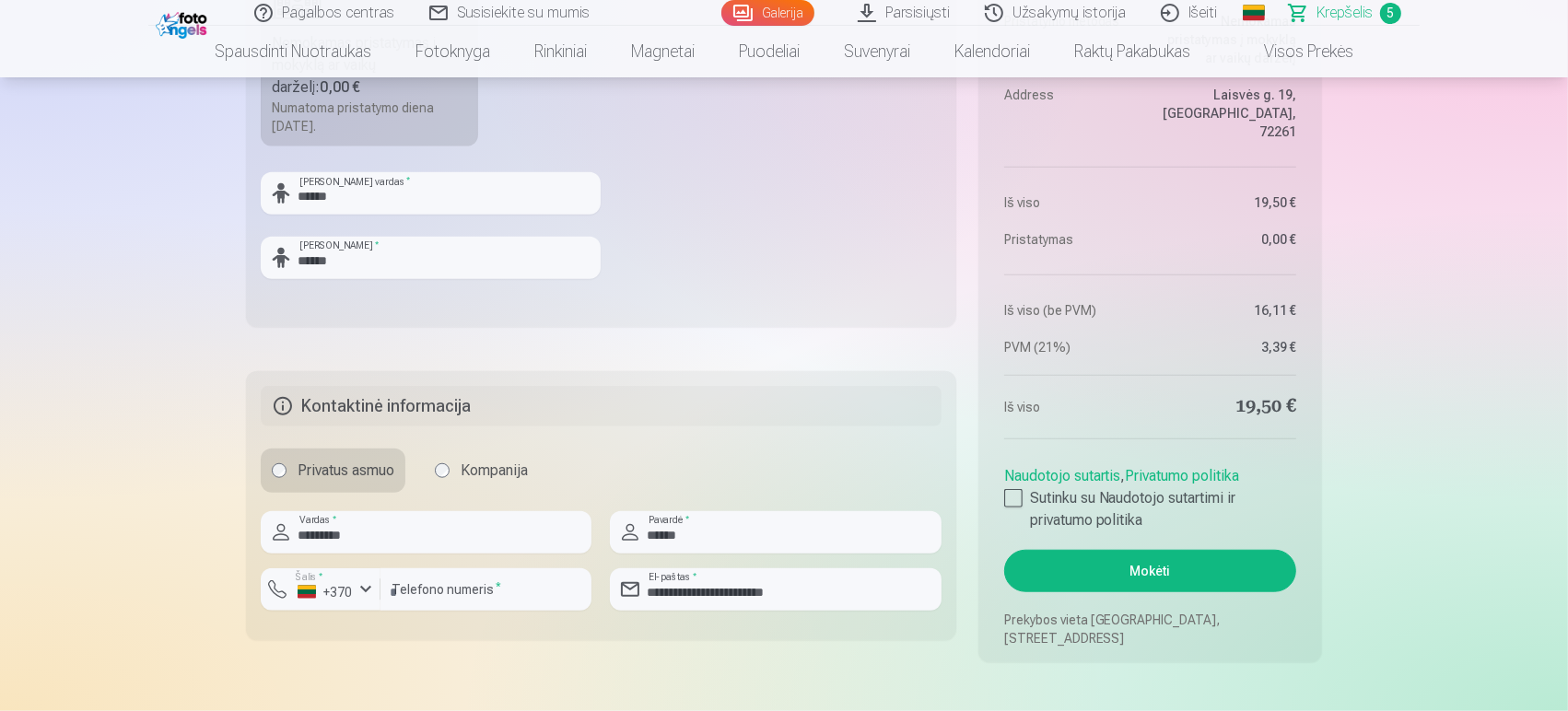
click at [1099, 579] on button "Mokėti" at bounding box center [1150, 572] width 292 height 43
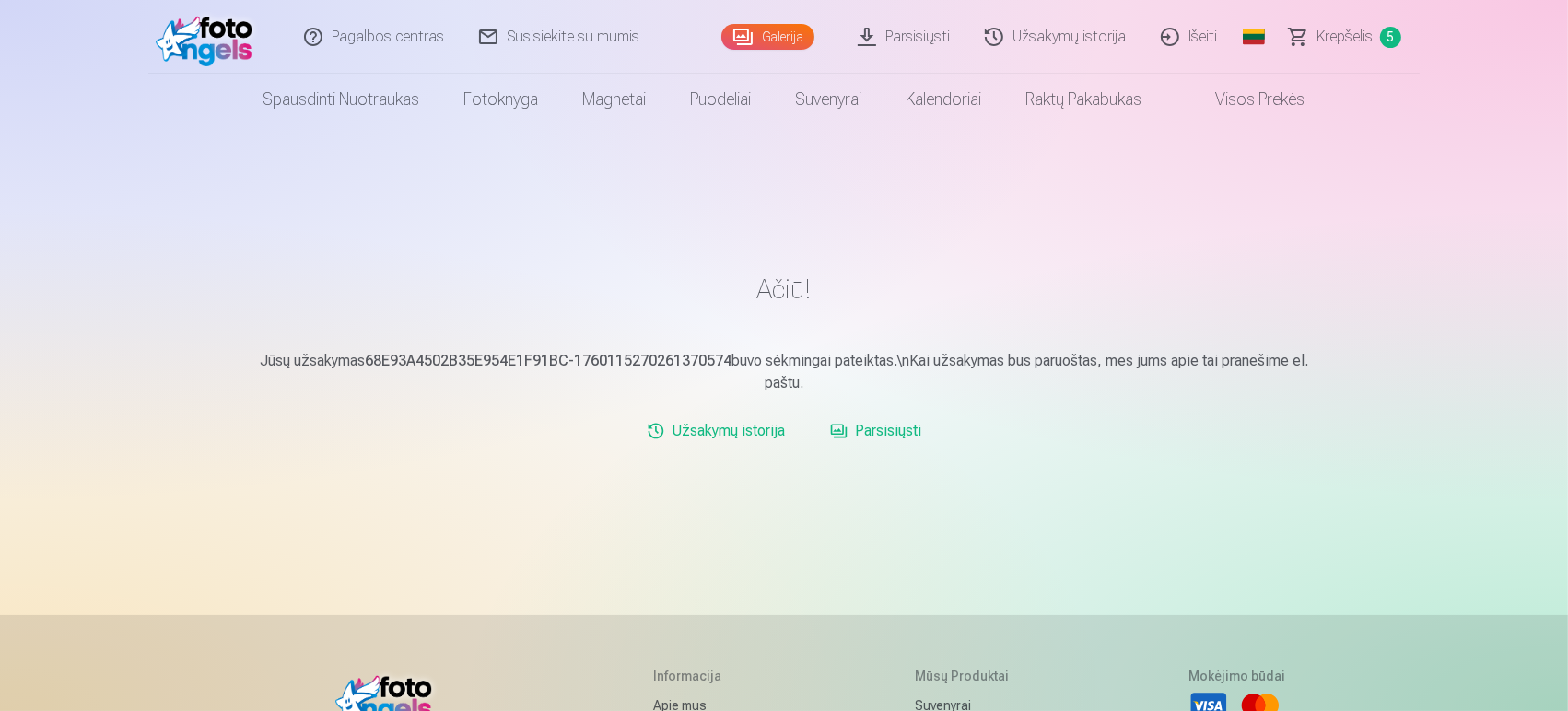
click at [1198, 33] on link "Išeiti" at bounding box center [1189, 36] width 91 height 73
